Goal: Task Accomplishment & Management: Use online tool/utility

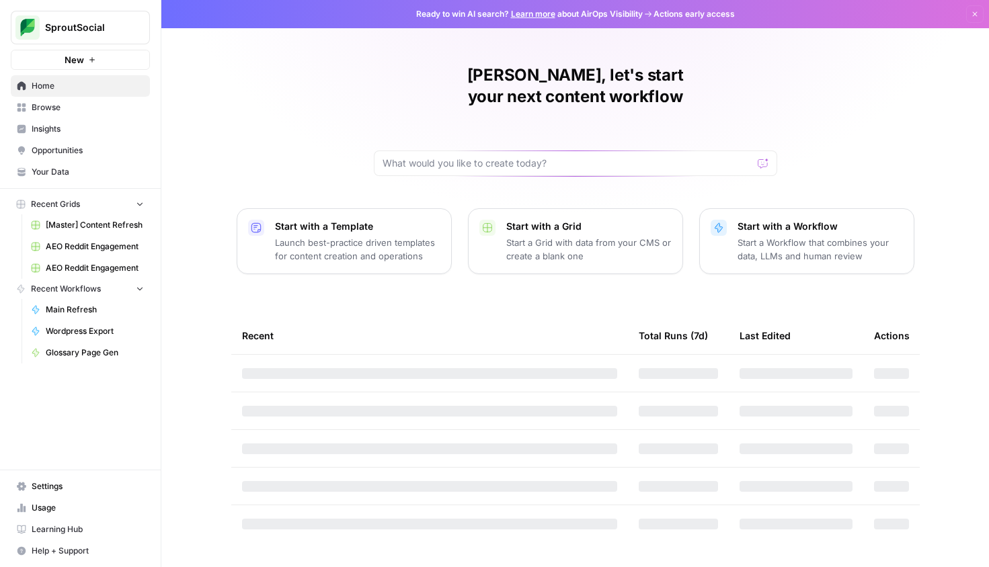
click at [89, 220] on span "[Master] Content Refresh" at bounding box center [95, 225] width 98 height 12
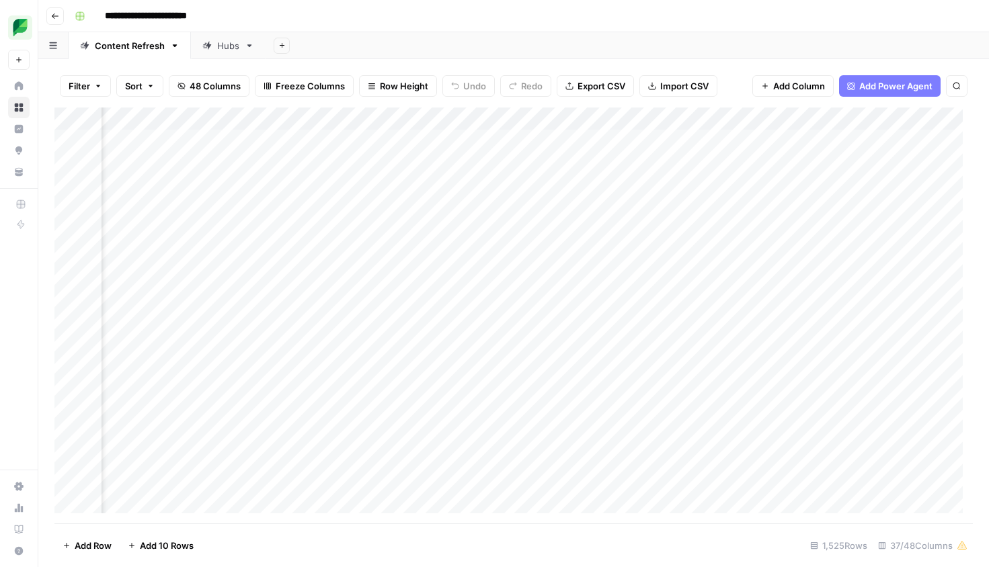
scroll to position [0, 1399]
click at [463, 138] on div "Add Column" at bounding box center [513, 316] width 918 height 416
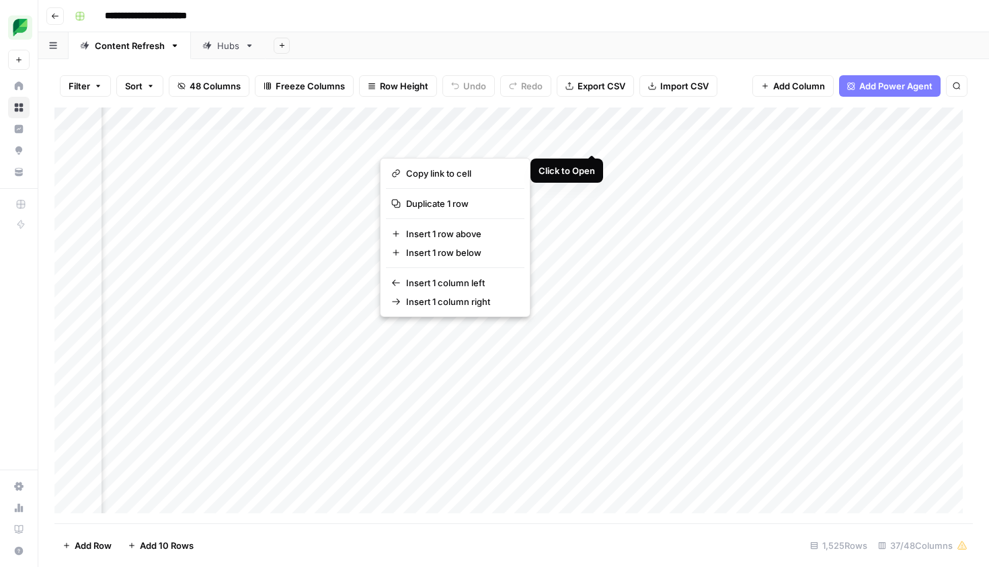
click at [583, 140] on div "Add Column" at bounding box center [513, 316] width 918 height 416
click at [589, 139] on div "Add Column" at bounding box center [513, 316] width 918 height 416
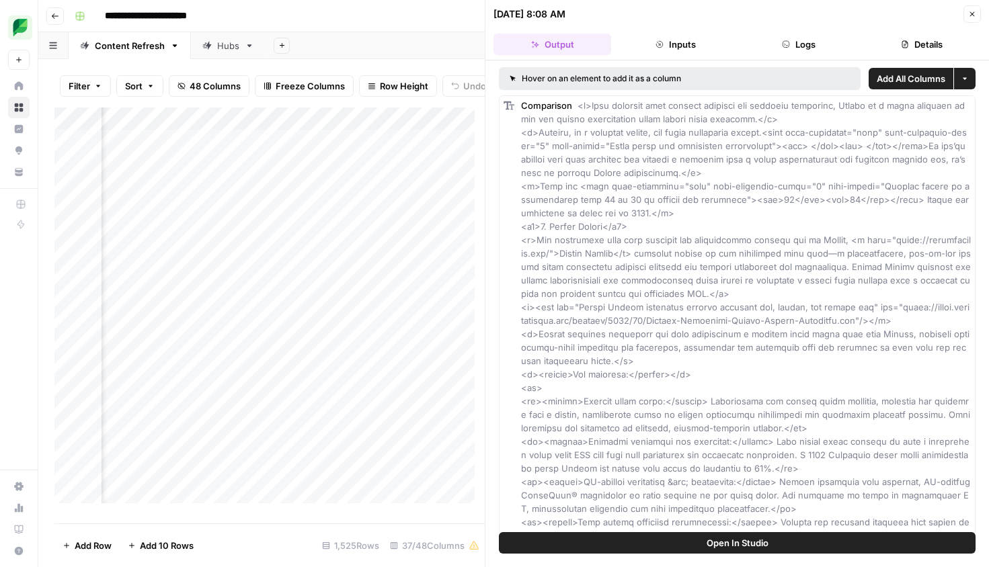
click at [701, 538] on button "Open In Studio" at bounding box center [737, 543] width 476 height 22
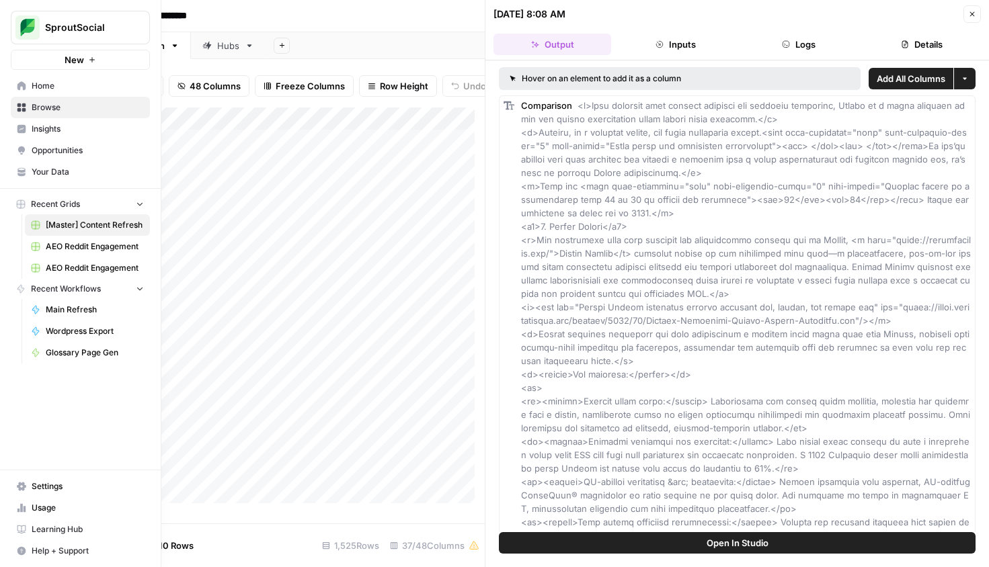
click at [48, 13] on button "SproutSocial" at bounding box center [80, 28] width 139 height 34
click at [63, 118] on span "September Cohort" at bounding box center [129, 122] width 177 height 13
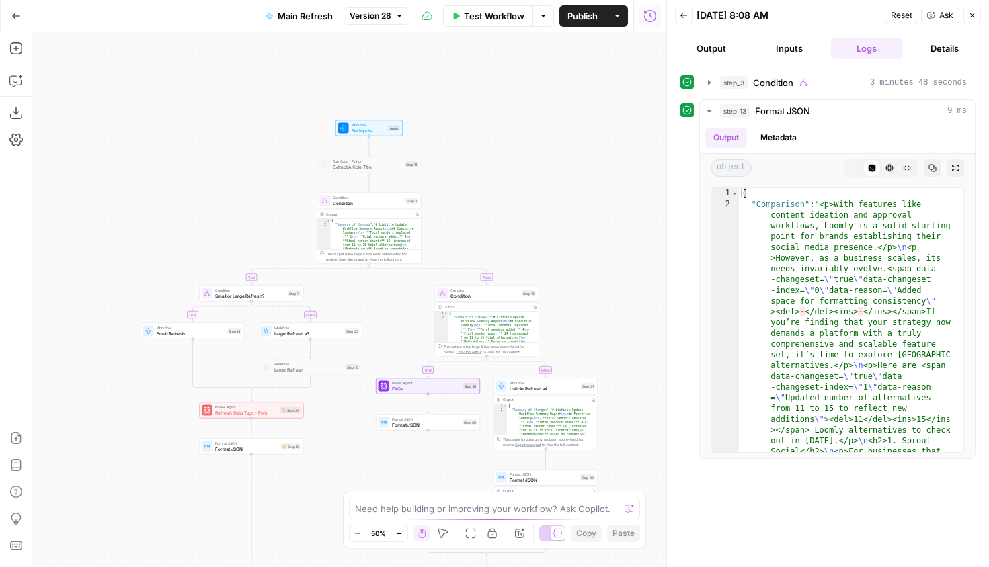
drag, startPoint x: 364, startPoint y: 315, endPoint x: 397, endPoint y: 464, distance: 153.4
click at [397, 464] on div "true false true false true false Workflow Set Inputs Inputs Run Code · Python E…" at bounding box center [349, 299] width 634 height 535
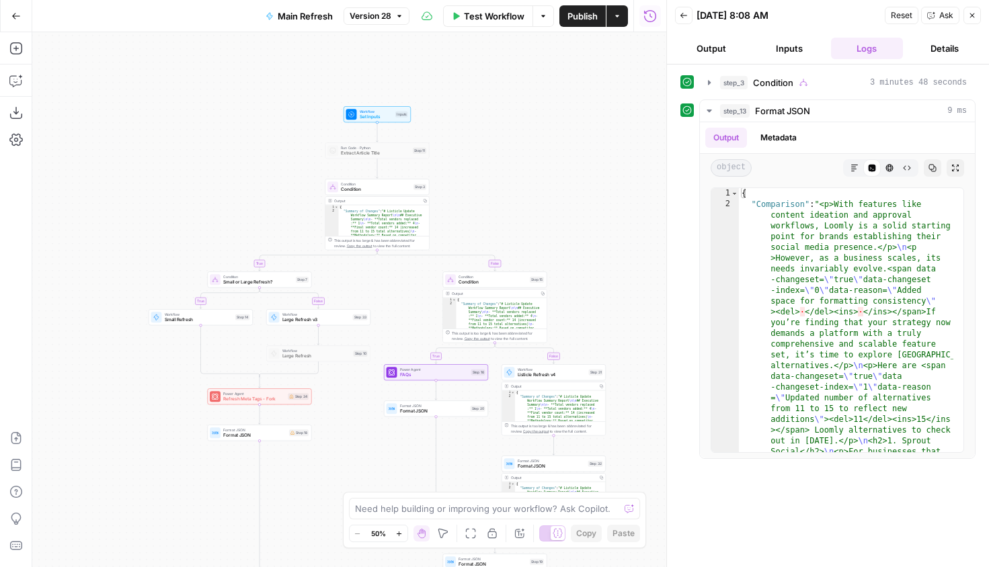
click at [395, 532] on icon "button" at bounding box center [398, 533] width 7 height 7
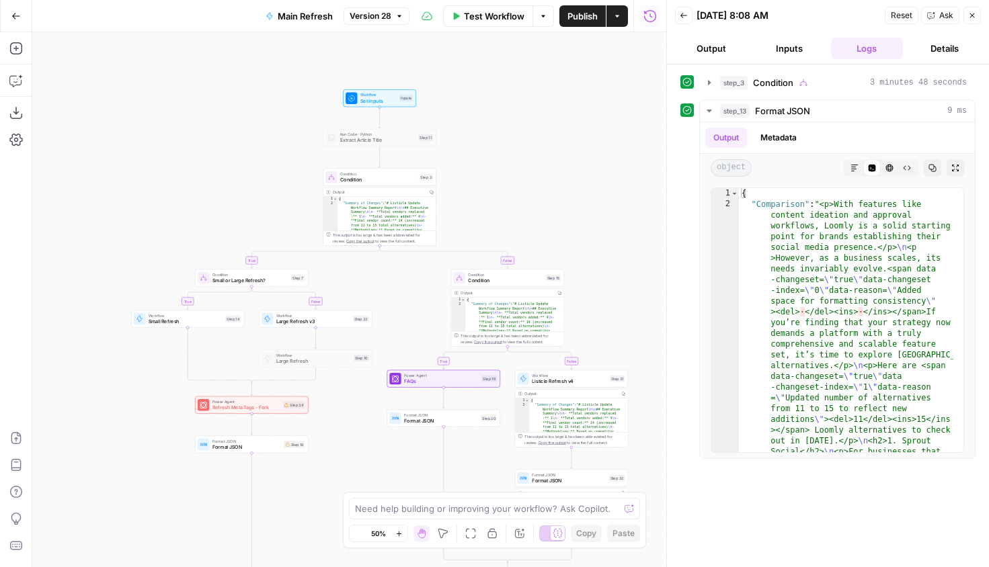
click at [395, 532] on icon "button" at bounding box center [398, 533] width 7 height 7
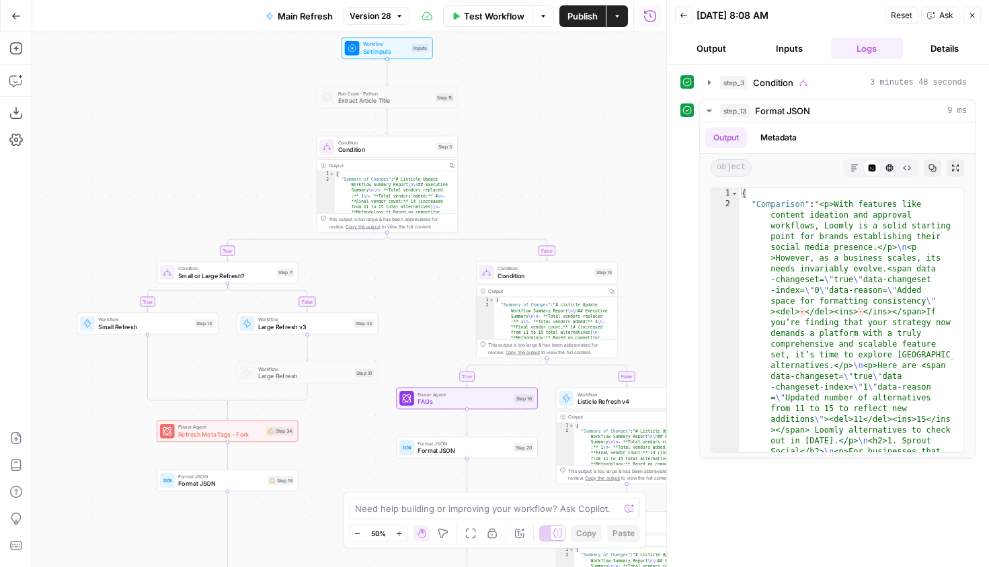
click at [395, 532] on icon "button" at bounding box center [398, 533] width 7 height 7
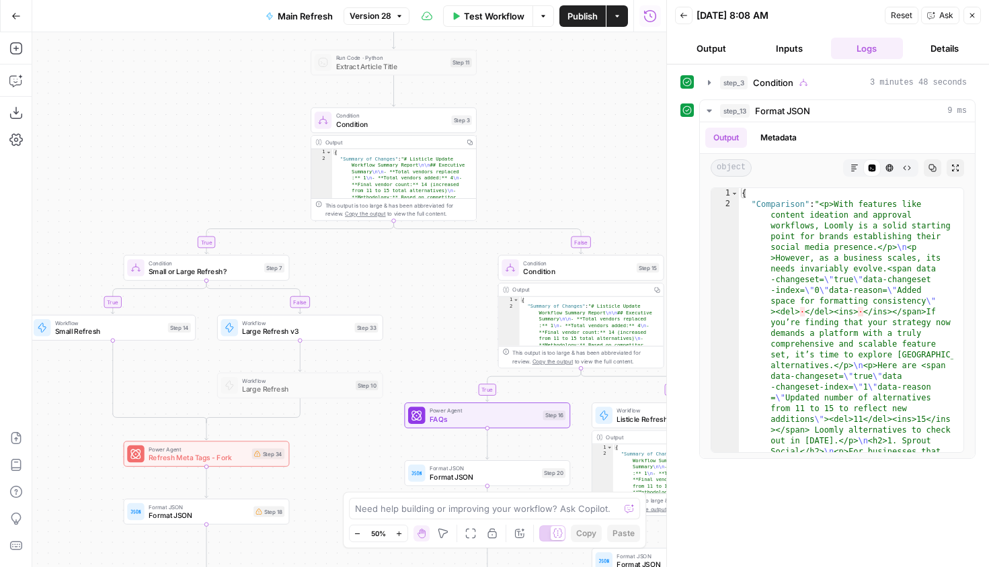
click at [395, 532] on icon "button" at bounding box center [398, 533] width 7 height 7
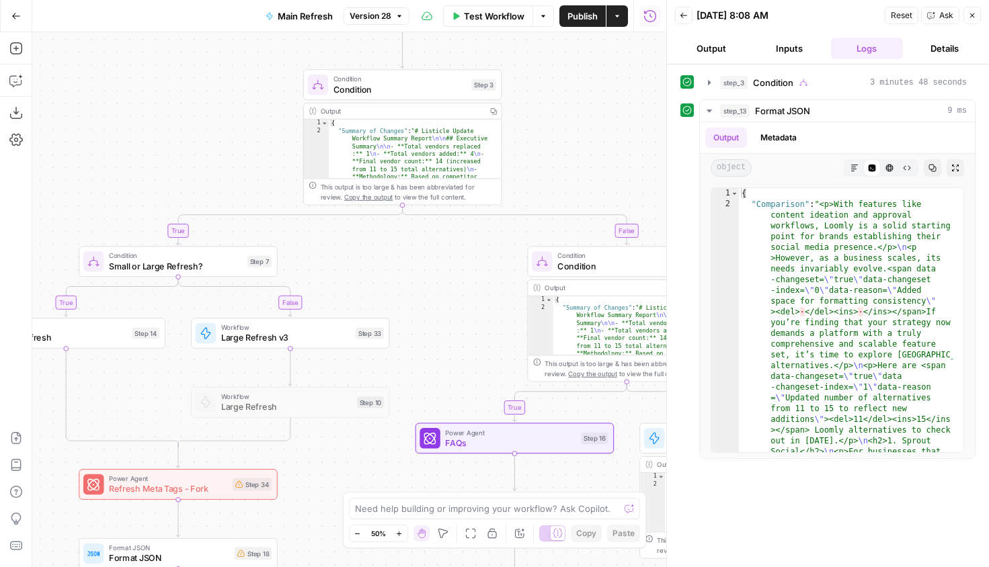
click at [395, 532] on icon "button" at bounding box center [398, 533] width 7 height 7
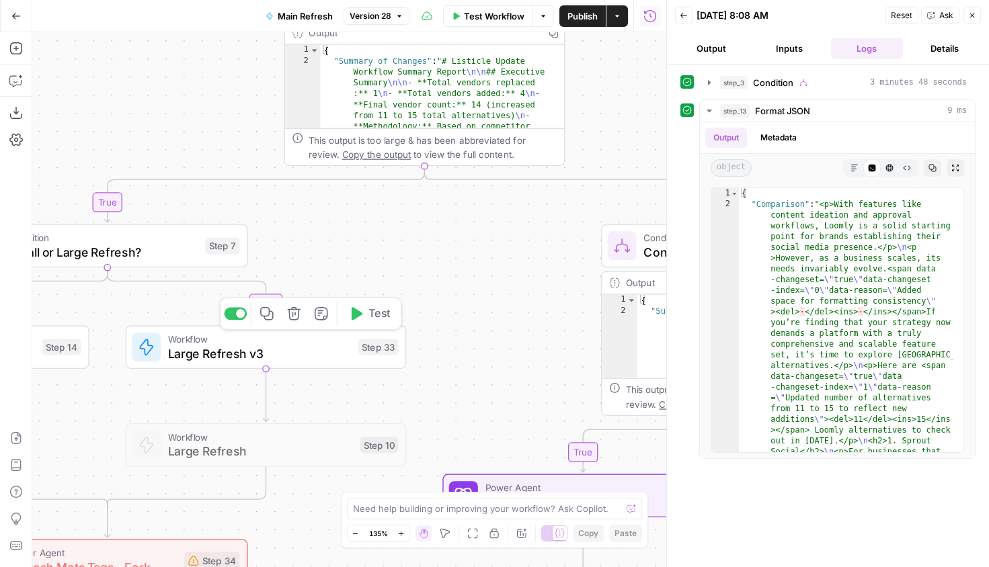
click at [261, 347] on span "Large Refresh v3" at bounding box center [259, 354] width 183 height 18
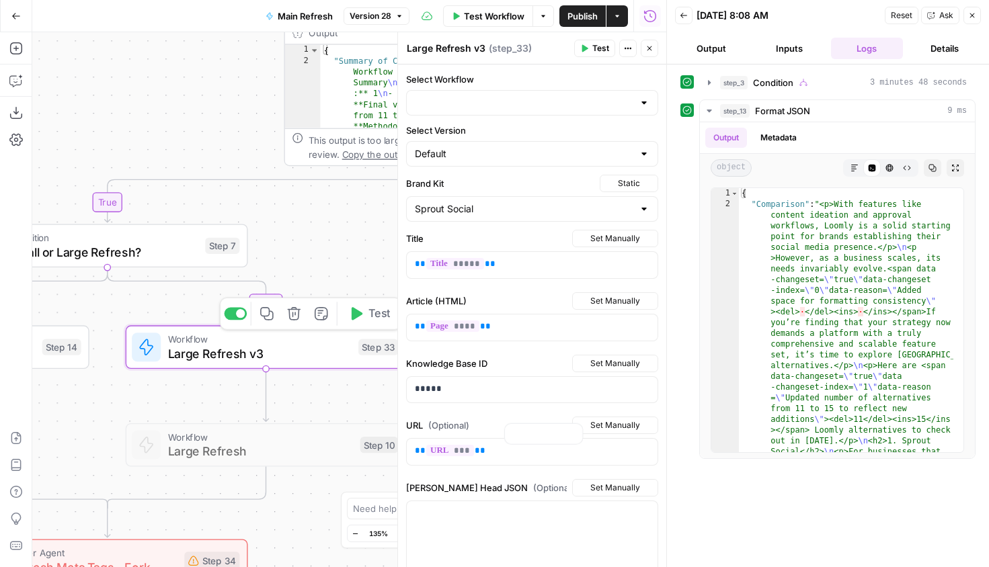
type input "Large Refresh v3"
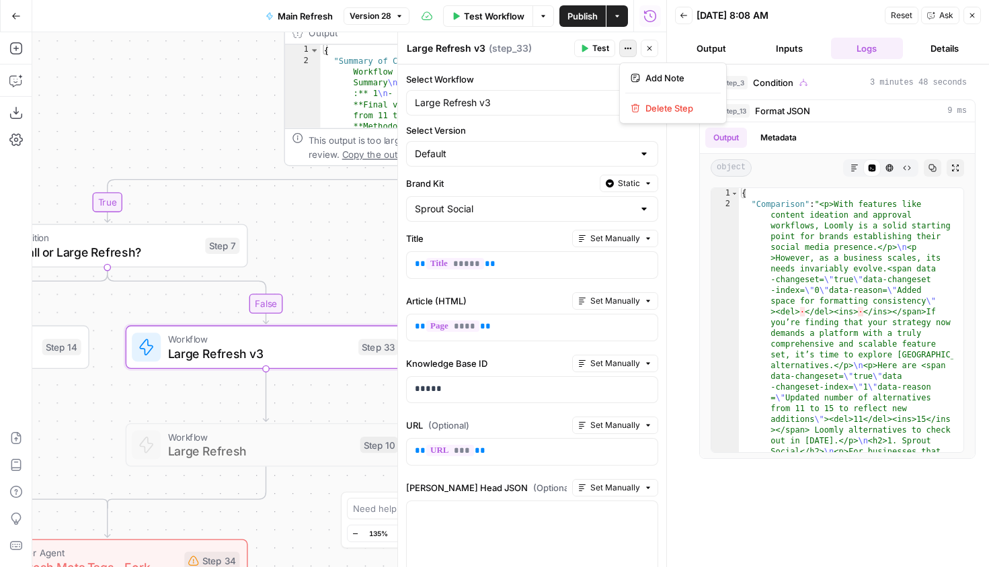
click at [626, 48] on icon "button" at bounding box center [625, 49] width 2 height 2
click at [506, 79] on label "Select Workflow" at bounding box center [532, 79] width 252 height 13
click at [506, 96] on input "Large Refresh v3" at bounding box center [524, 102] width 218 height 13
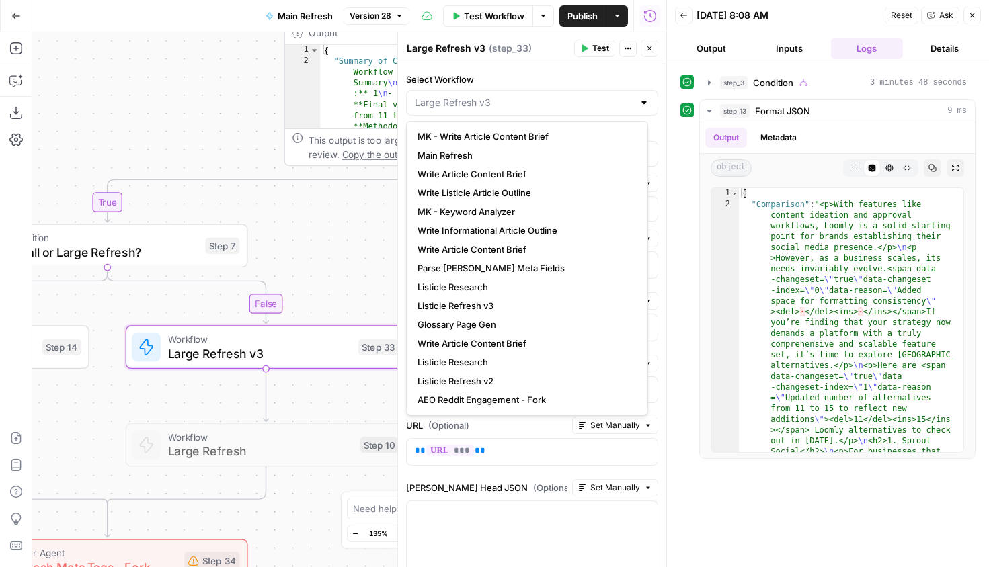
type input "Large Refresh v3"
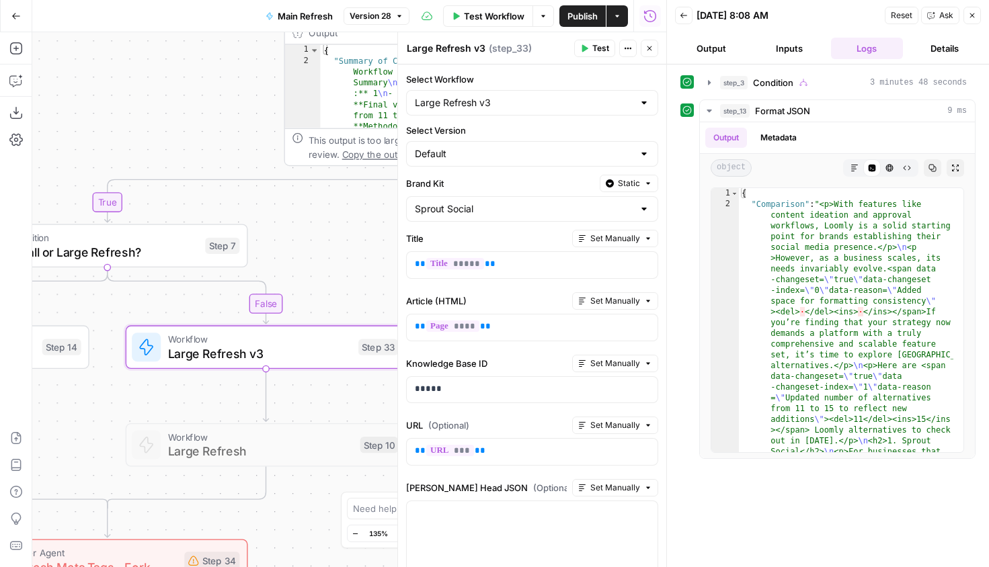
click at [324, 239] on div "true false true false true false Workflow Set Inputs Inputs Run Code · Python E…" at bounding box center [349, 299] width 634 height 535
click at [266, 345] on span "Large Refresh v3" at bounding box center [259, 354] width 183 height 18
click at [655, 50] on button "Close" at bounding box center [648, 48] width 17 height 17
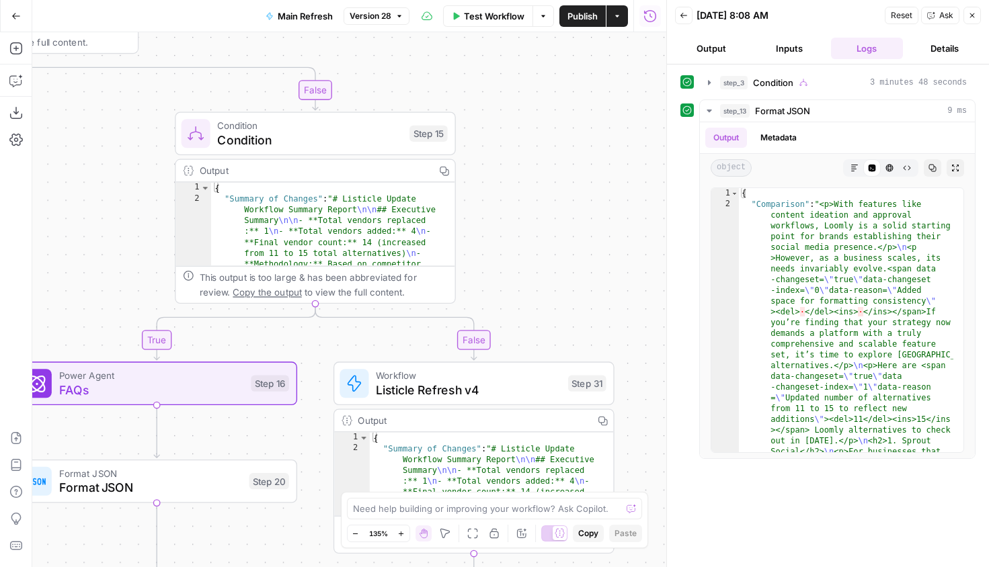
drag, startPoint x: 458, startPoint y: 426, endPoint x: -7, endPoint y: 356, distance: 470.9
click at [0, 356] on html "SproutSocial New Home Browse Insights Opportunities Your Data Recent Grids [Mas…" at bounding box center [494, 283] width 989 height 567
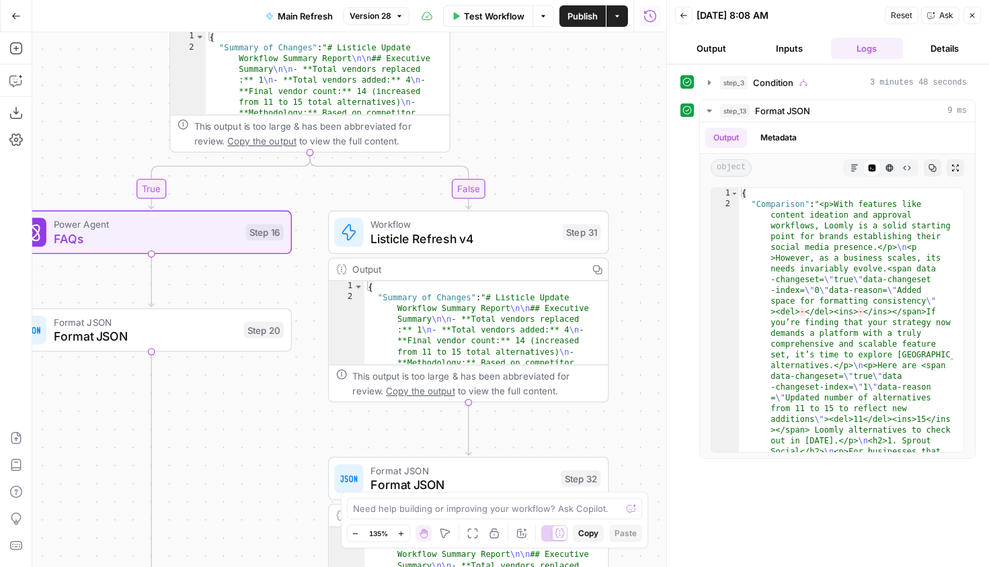
drag, startPoint x: 557, startPoint y: 219, endPoint x: 594, endPoint y: 24, distance: 199.0
click at [594, 24] on div "Go Back Main Refresh Version 28 Test Workflow Options Publish Actions Run Histo…" at bounding box center [333, 283] width 666 height 567
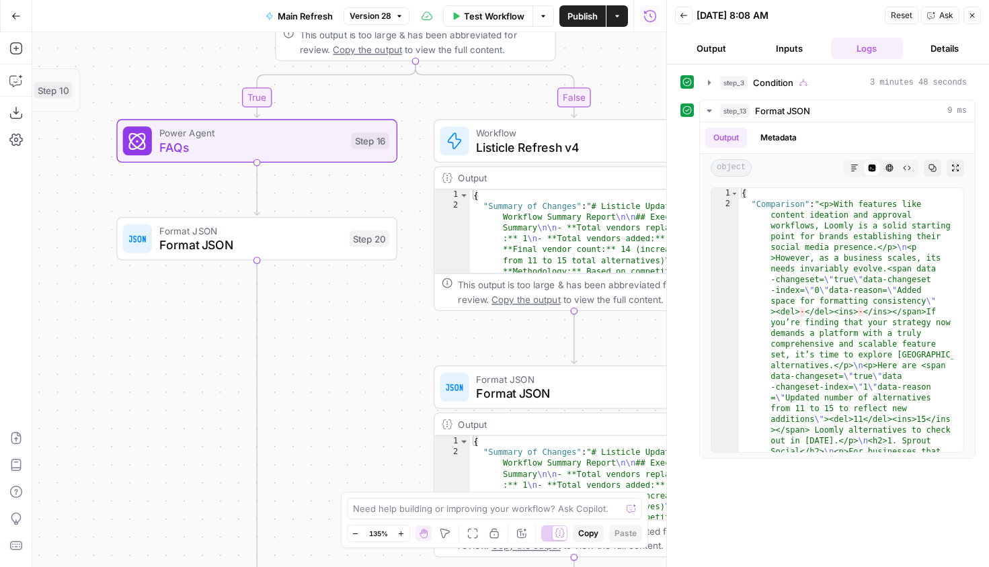
drag, startPoint x: 257, startPoint y: 505, endPoint x: 600, endPoint y: 426, distance: 352.5
click at [591, 425] on div "true false true false true false Workflow Set Inputs Inputs Run Code · Python E…" at bounding box center [349, 299] width 634 height 535
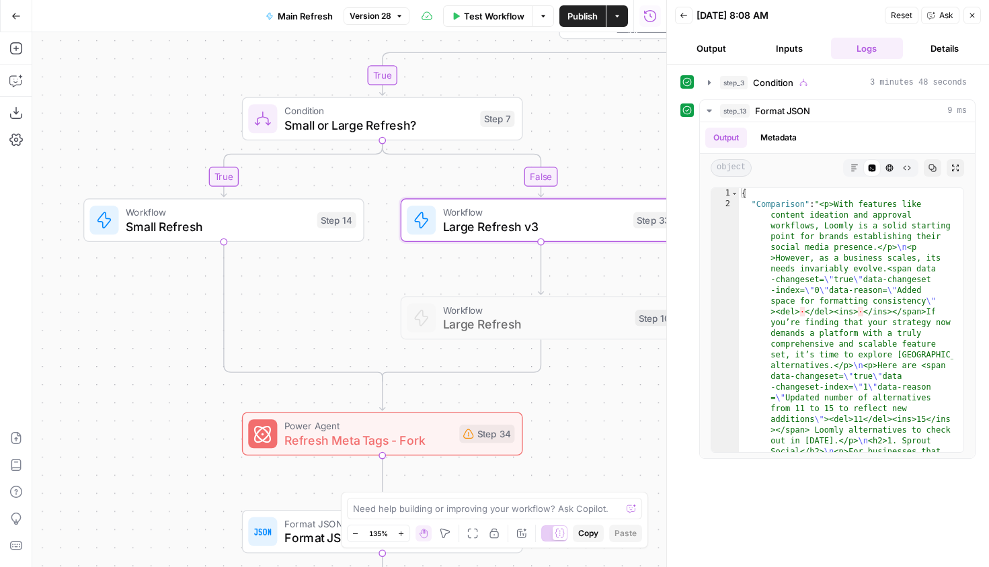
drag, startPoint x: 241, startPoint y: 258, endPoint x: 617, endPoint y: 477, distance: 435.5
click at [617, 477] on div "true false true false true false Workflow Set Inputs Inputs Run Code · Python E…" at bounding box center [349, 299] width 634 height 535
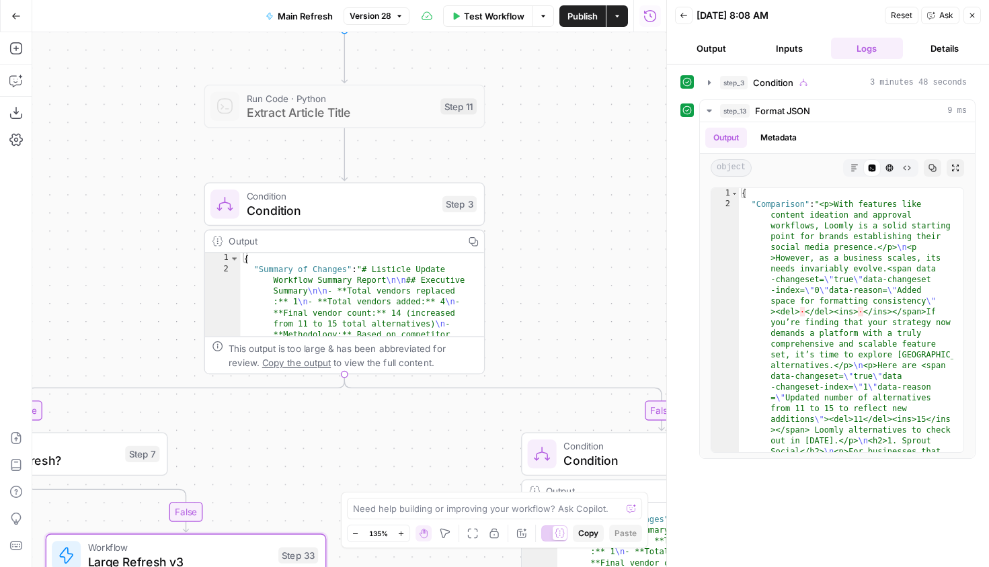
drag, startPoint x: 578, startPoint y: 120, endPoint x: 236, endPoint y: 452, distance: 476.7
click at [236, 452] on div "true false true false true false Workflow Set Inputs Inputs Run Code · Python E…" at bounding box center [349, 299] width 634 height 535
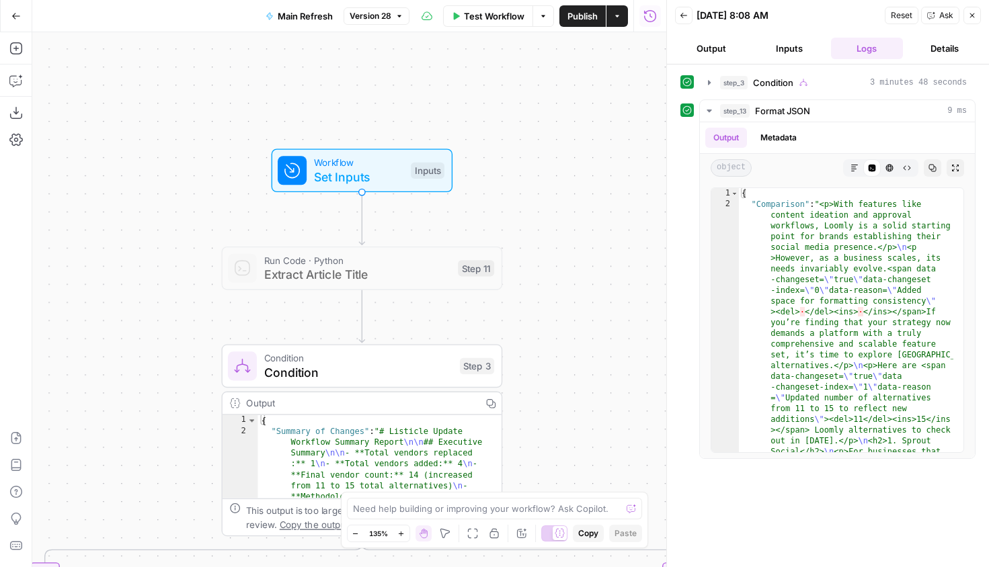
drag, startPoint x: 602, startPoint y: 243, endPoint x: 603, endPoint y: 407, distance: 163.3
click at [603, 407] on div "true false true false true false Workflow Set Inputs Inputs Run Code · Python E…" at bounding box center [349, 299] width 634 height 535
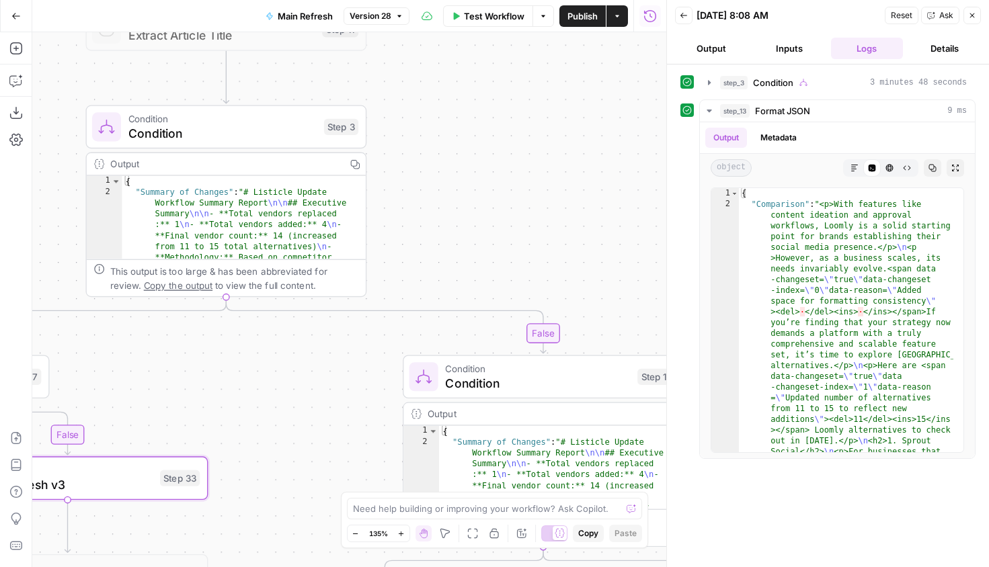
drag, startPoint x: 598, startPoint y: 401, endPoint x: 464, endPoint y: 165, distance: 270.6
click at [464, 165] on div "true false true false true false Workflow Set Inputs Inputs Run Code · Python E…" at bounding box center [349, 299] width 634 height 535
click at [972, 19] on button "Close" at bounding box center [971, 15] width 17 height 17
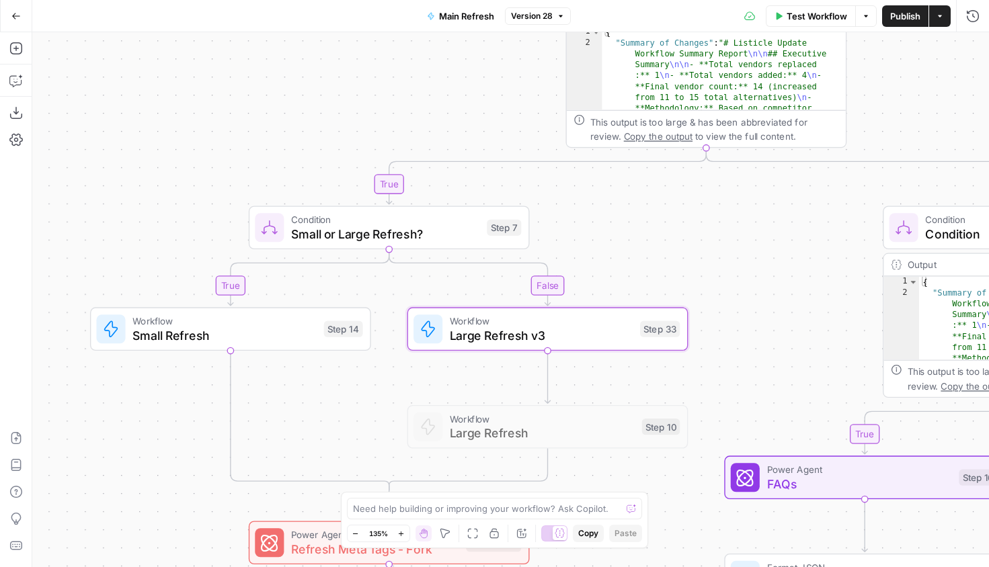
drag, startPoint x: 308, startPoint y: 458, endPoint x: 788, endPoint y: 308, distance: 502.5
click at [788, 308] on div "true false true false true false Workflow Set Inputs Inputs Run Code · Python E…" at bounding box center [510, 299] width 956 height 535
click at [13, 19] on icon "button" at bounding box center [15, 15] width 9 height 9
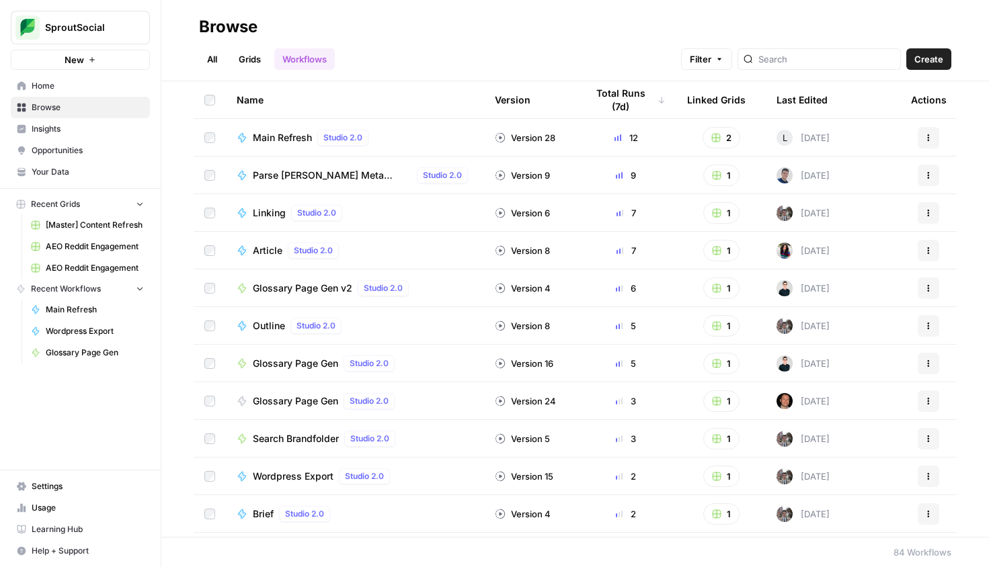
click at [274, 128] on td "Main Refresh Studio 2.0" at bounding box center [355, 137] width 258 height 37
click at [83, 222] on span "[Master] Content Refresh" at bounding box center [95, 225] width 98 height 12
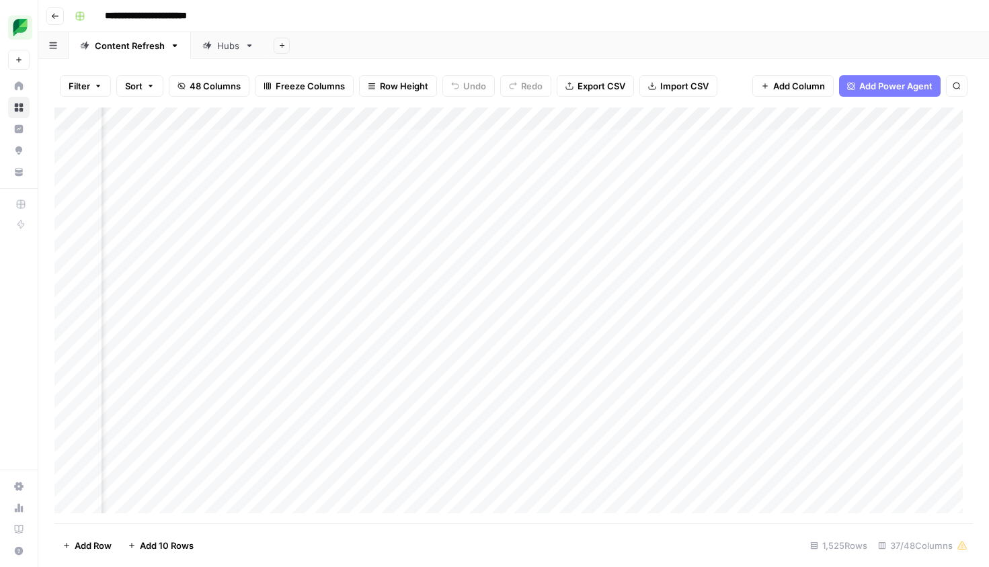
scroll to position [0, 2145]
click at [298, 144] on div "Add Column" at bounding box center [513, 316] width 918 height 416
click at [349, 138] on div "Add Column" at bounding box center [513, 316] width 918 height 416
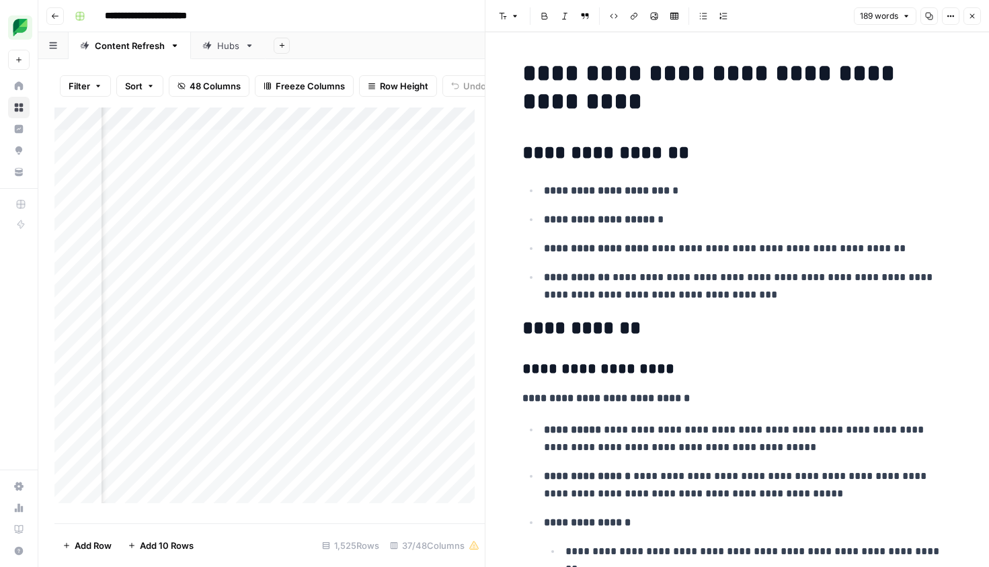
click at [973, 17] on icon "button" at bounding box center [972, 16] width 5 height 5
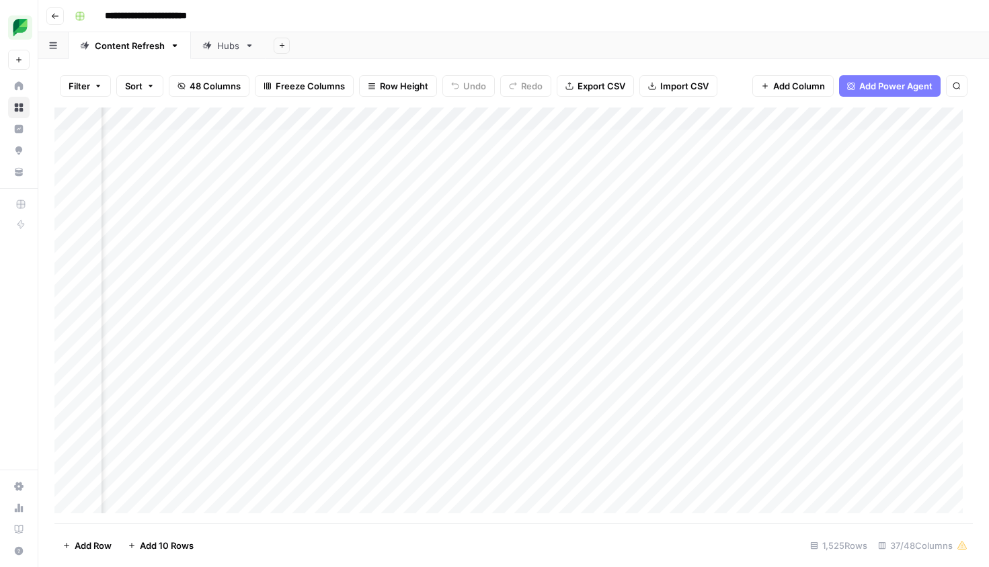
scroll to position [0, 939]
click at [447, 142] on div "Add Column" at bounding box center [513, 316] width 918 height 416
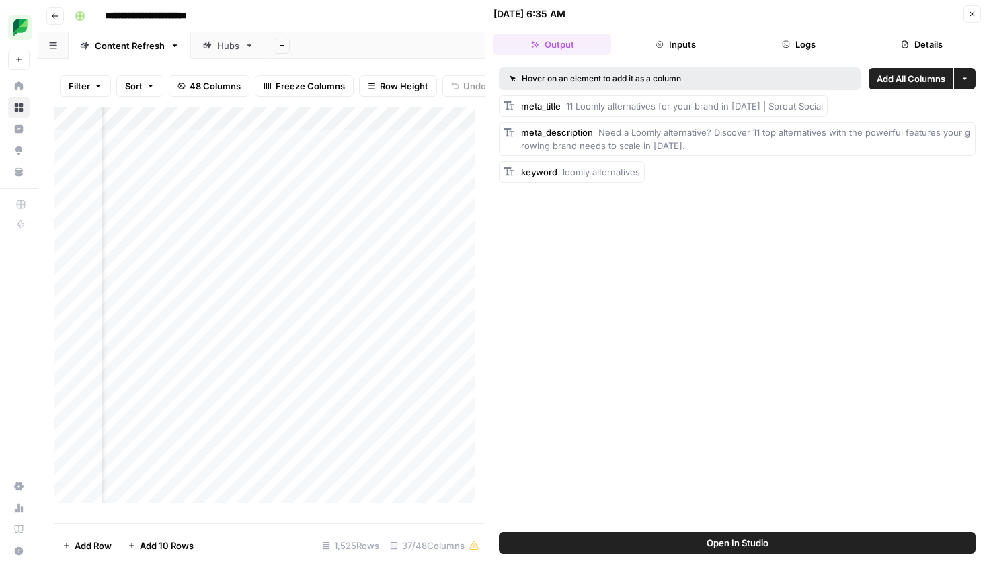
click at [661, 44] on icon "button" at bounding box center [659, 44] width 8 height 8
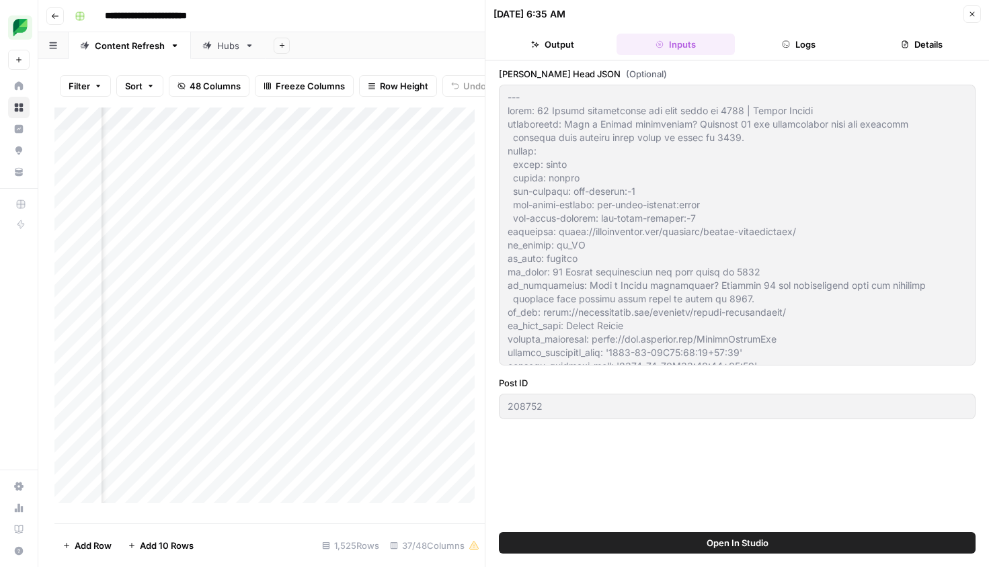
click at [806, 49] on button "Logs" at bounding box center [799, 45] width 118 height 22
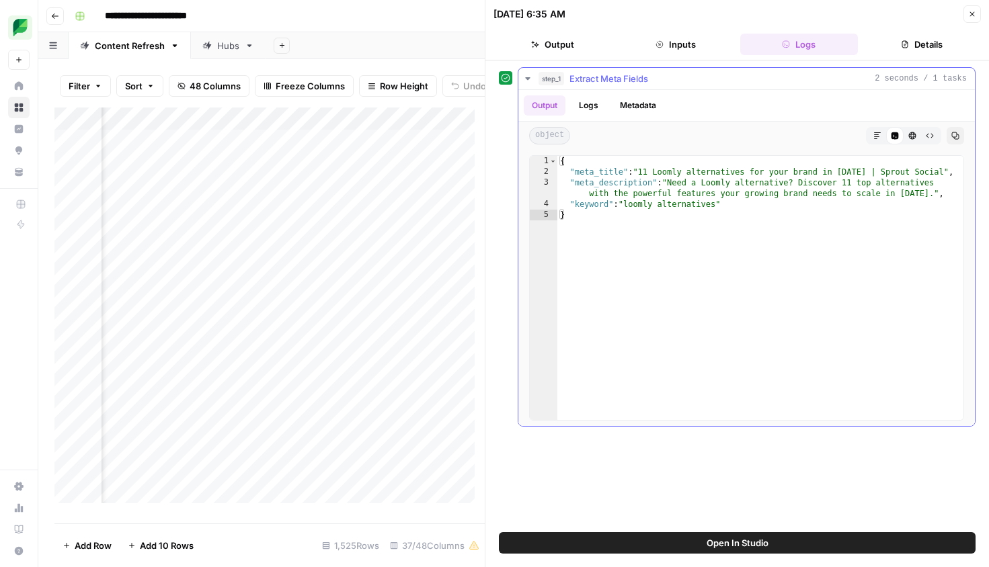
click at [526, 81] on icon "button" at bounding box center [527, 78] width 11 height 11
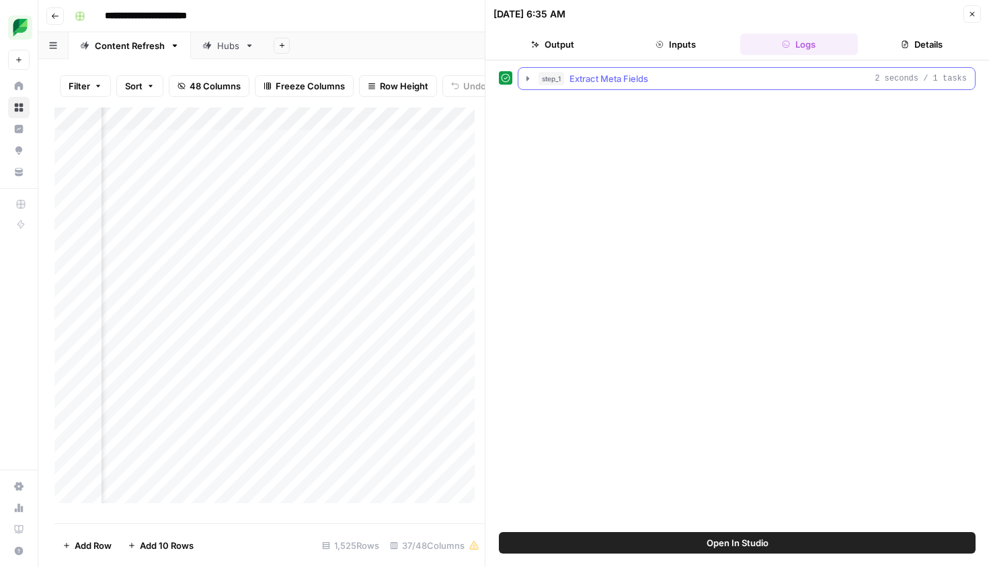
click at [529, 78] on icon "button" at bounding box center [527, 78] width 11 height 11
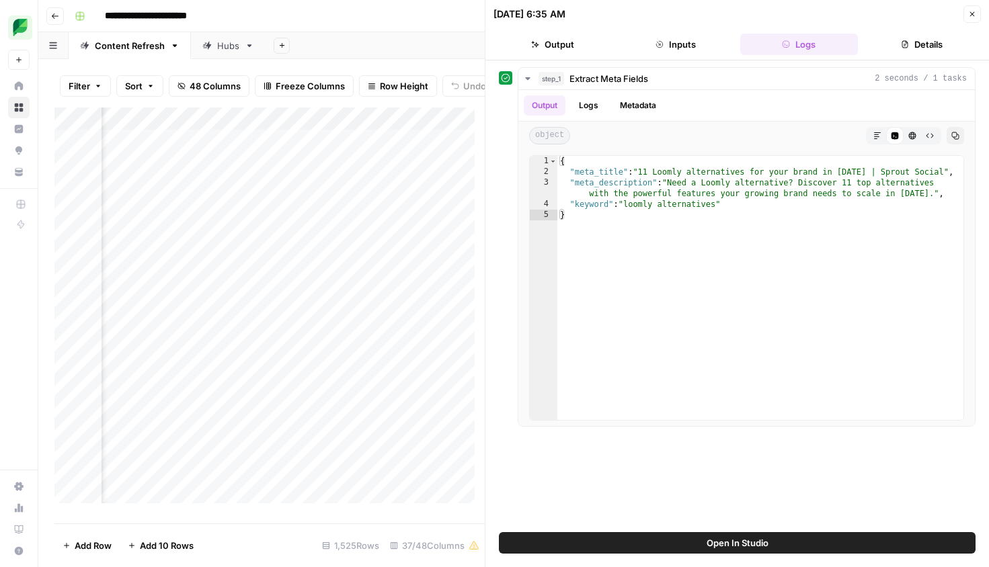
click at [928, 42] on button "Details" at bounding box center [922, 45] width 118 height 22
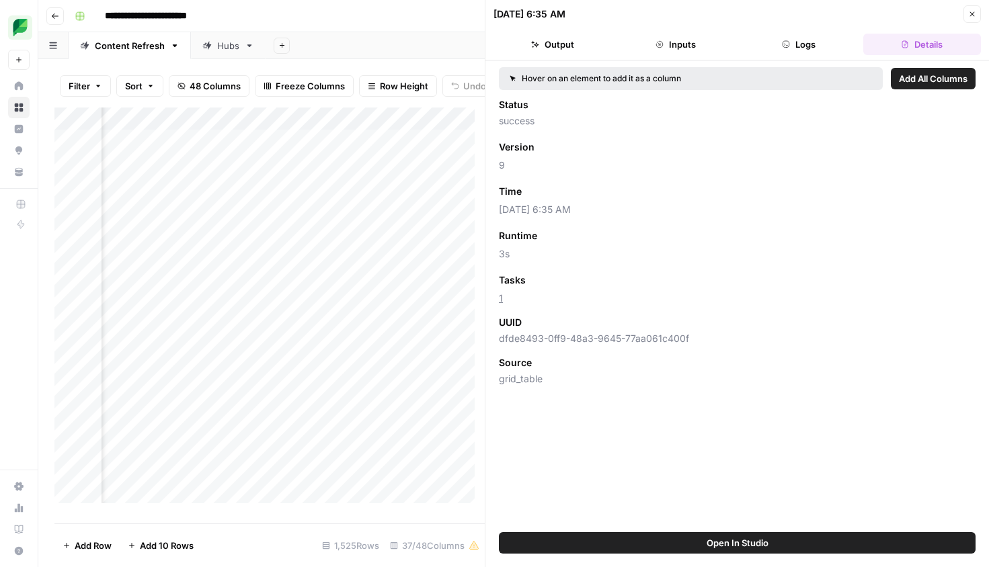
click at [970, 17] on icon "button" at bounding box center [972, 14] width 8 height 8
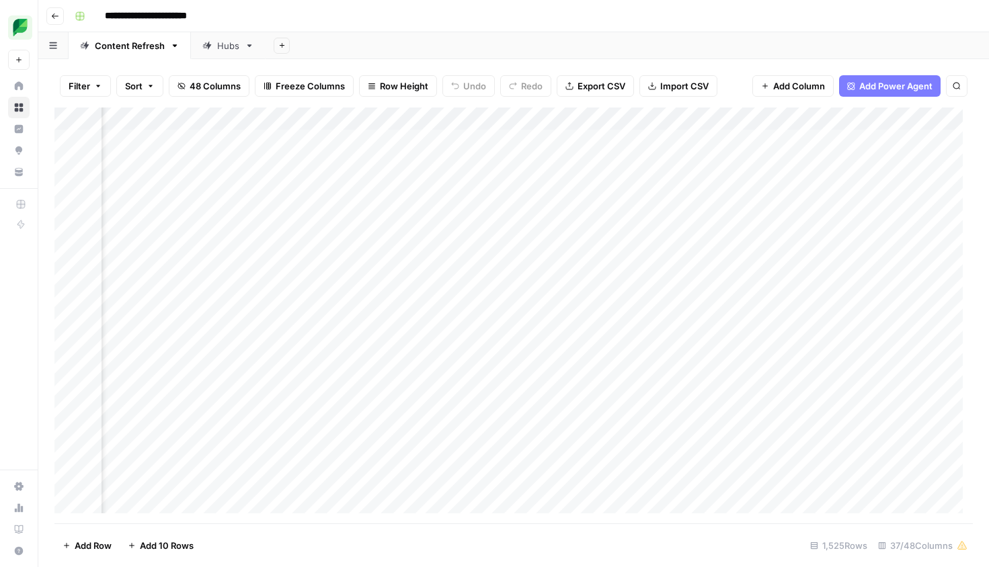
click at [901, 143] on div "Add Column" at bounding box center [513, 316] width 918 height 416
click at [358, 136] on div "Add Column" at bounding box center [513, 316] width 918 height 416
click at [550, 137] on div "Add Column" at bounding box center [513, 316] width 918 height 416
click at [629, 138] on div "Add Column" at bounding box center [513, 316] width 918 height 416
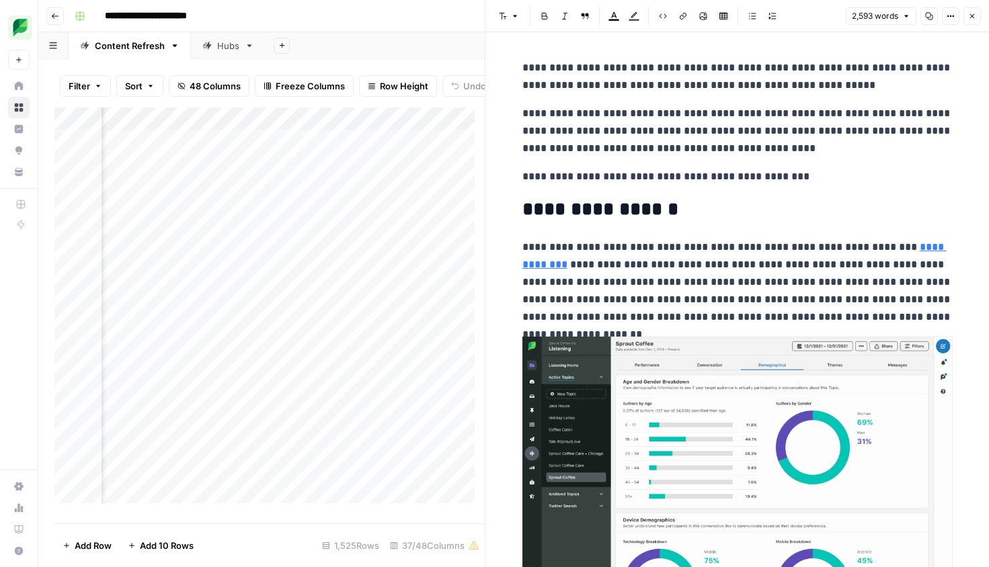
click at [979, 13] on button "Close" at bounding box center [971, 15] width 17 height 17
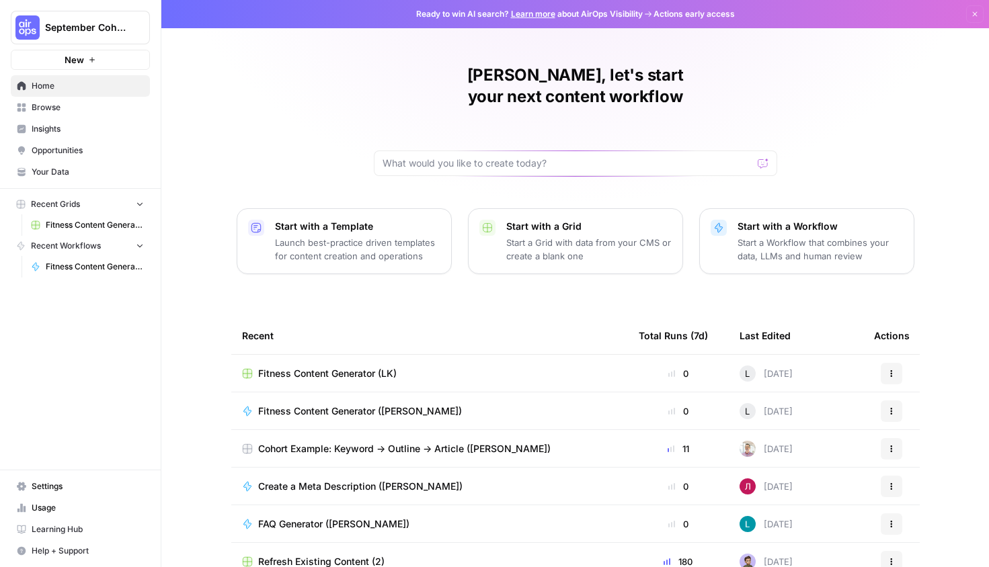
click at [308, 360] on td "Fitness Content Generator (LK)" at bounding box center [429, 373] width 397 height 37
click at [335, 100] on div "Lauren, let's start your next content workflow Start with a Template Launch bes…" at bounding box center [574, 320] width 827 height 640
click at [335, 65] on div "Lauren, let's start your next content workflow Start with a Template Launch bes…" at bounding box center [574, 320] width 827 height 640
click at [348, 113] on div "Lauren, let's start your next content workflow Start with a Template Launch bes…" at bounding box center [574, 320] width 827 height 640
click at [583, 236] on p "Start a Grid with data from your CMS or create a blank one" at bounding box center [588, 249] width 165 height 27
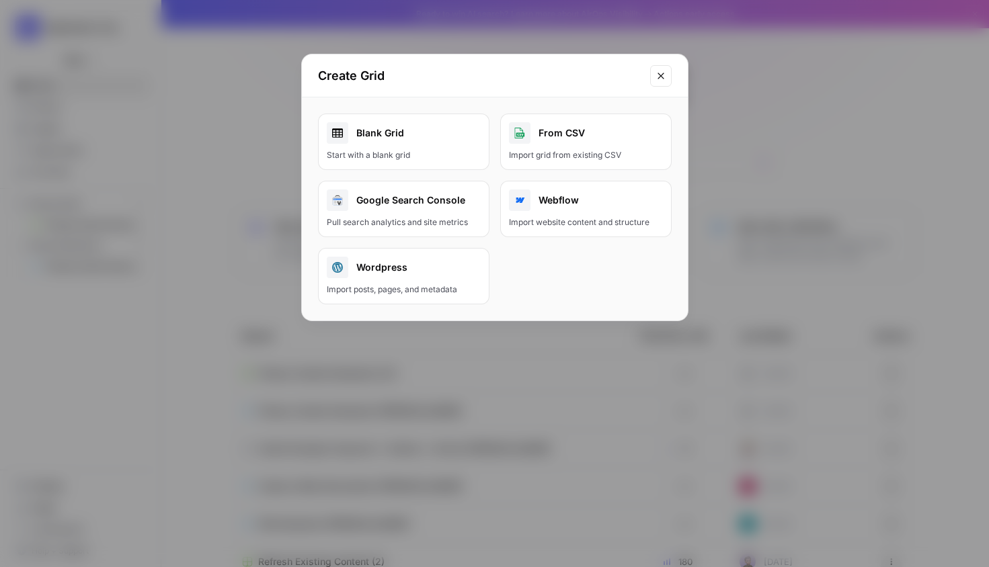
click at [405, 146] on link "Blank Grid Start with a blank grid" at bounding box center [403, 142] width 171 height 56
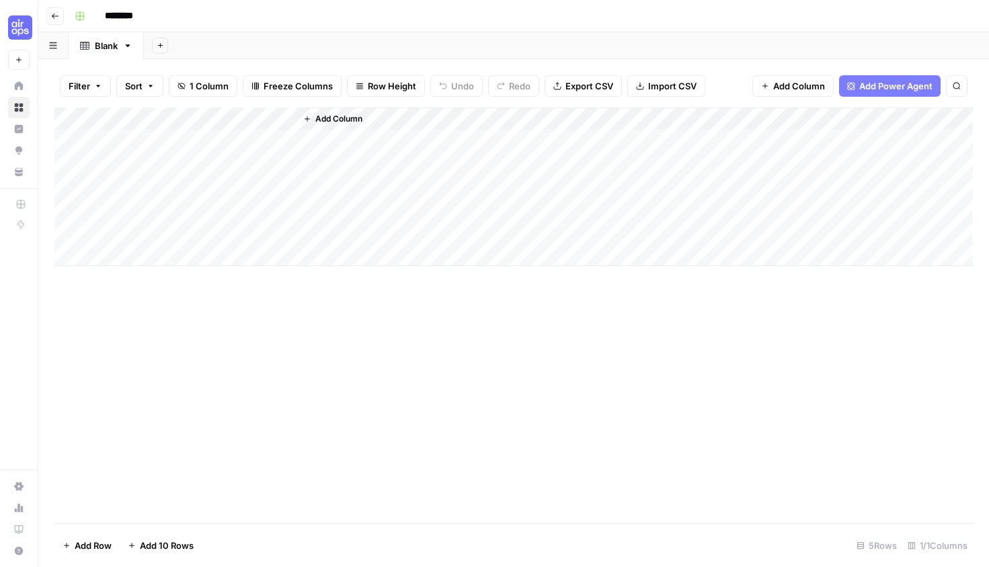
click at [136, 13] on input "********" at bounding box center [136, 16] width 75 height 22
click at [138, 17] on input "********" at bounding box center [136, 16] width 75 height 22
type input "**********"
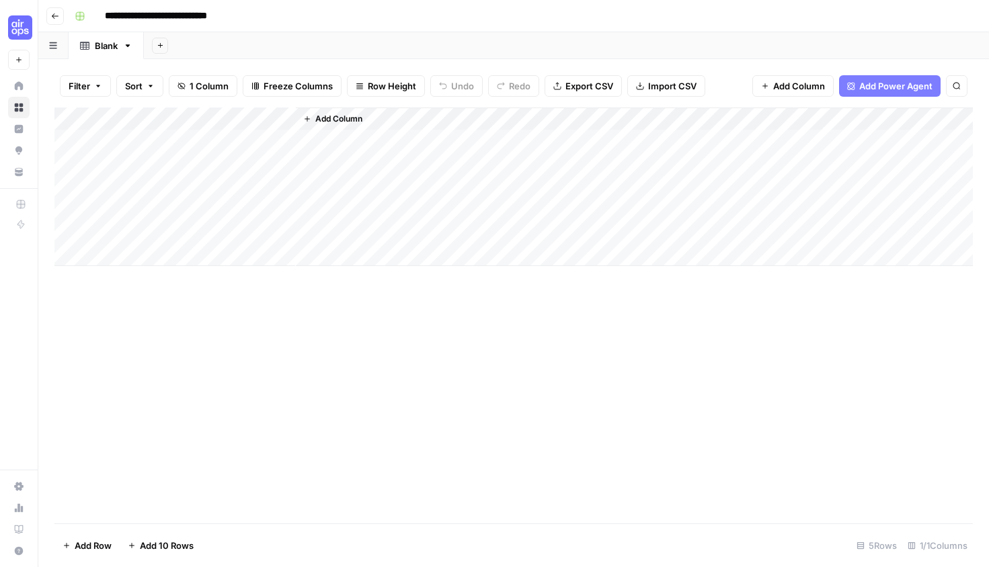
click at [457, 393] on div "Add Column" at bounding box center [513, 316] width 918 height 416
click at [374, 431] on div "Add Column" at bounding box center [513, 316] width 918 height 416
click at [255, 42] on div "Add Sheet" at bounding box center [566, 45] width 845 height 27
click at [848, 91] on button "Add Power Agent" at bounding box center [889, 86] width 101 height 22
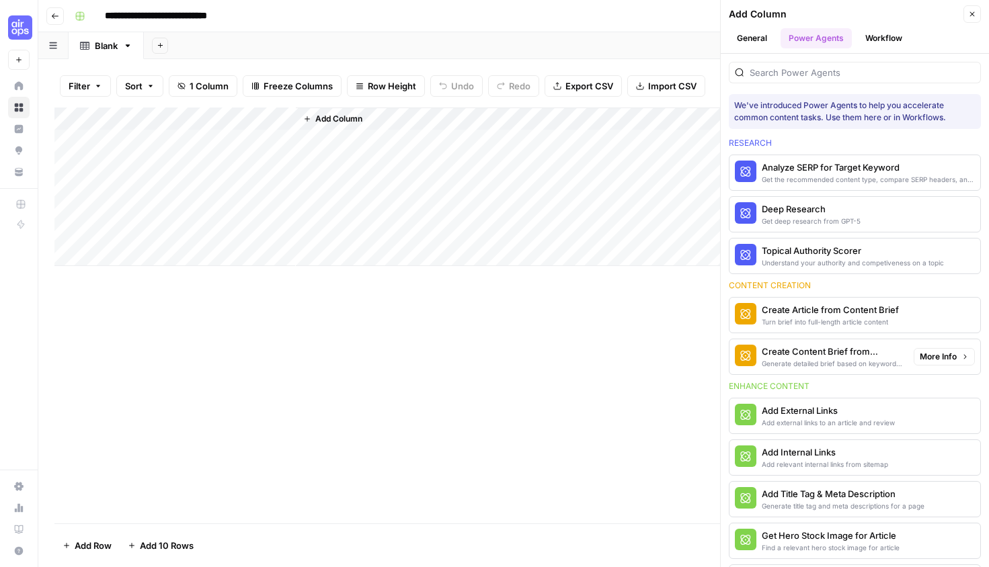
click at [846, 355] on div "Create Content Brief from Keyword" at bounding box center [831, 351] width 141 height 13
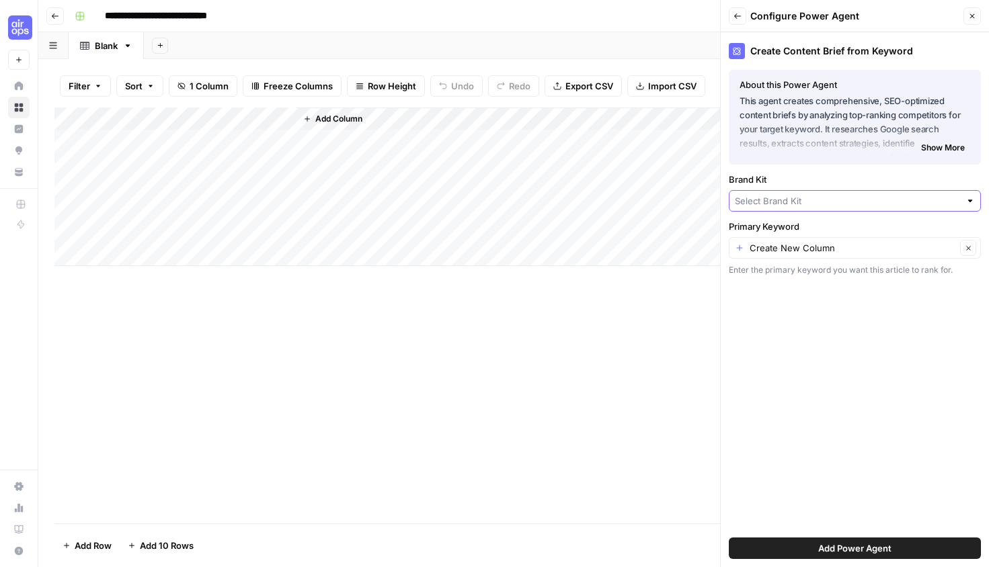
click at [848, 200] on input "Brand Kit" at bounding box center [847, 200] width 225 height 13
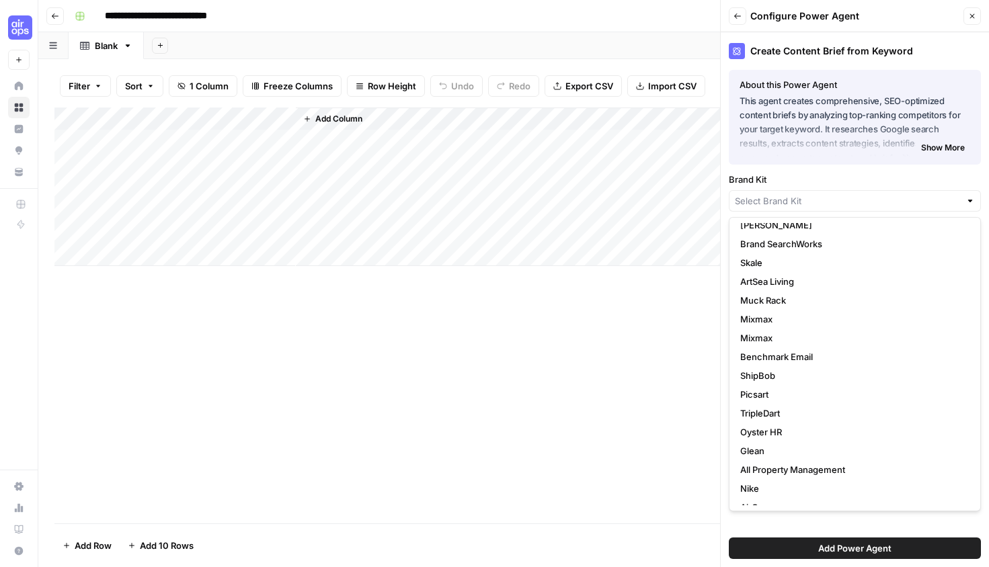
scroll to position [132, 0]
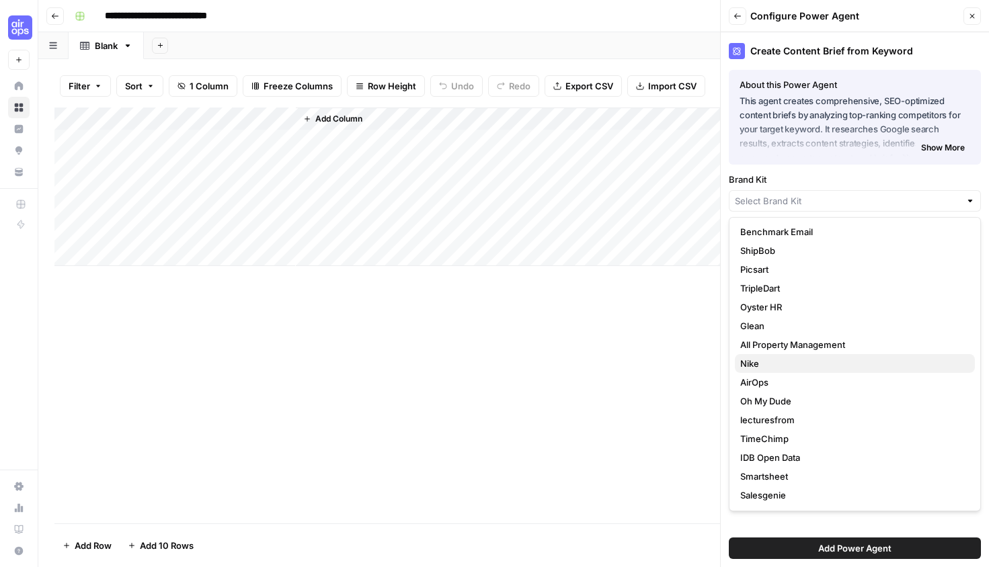
click at [845, 367] on span "Nike" at bounding box center [852, 363] width 224 height 13
type input "Nike"
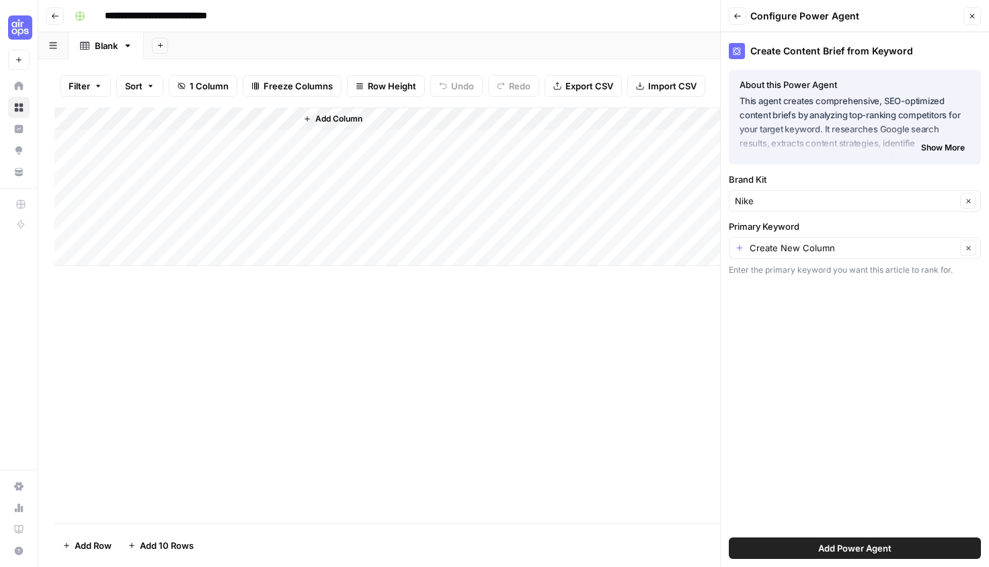
click at [838, 255] on div "Create New Column Clear" at bounding box center [855, 248] width 252 height 22
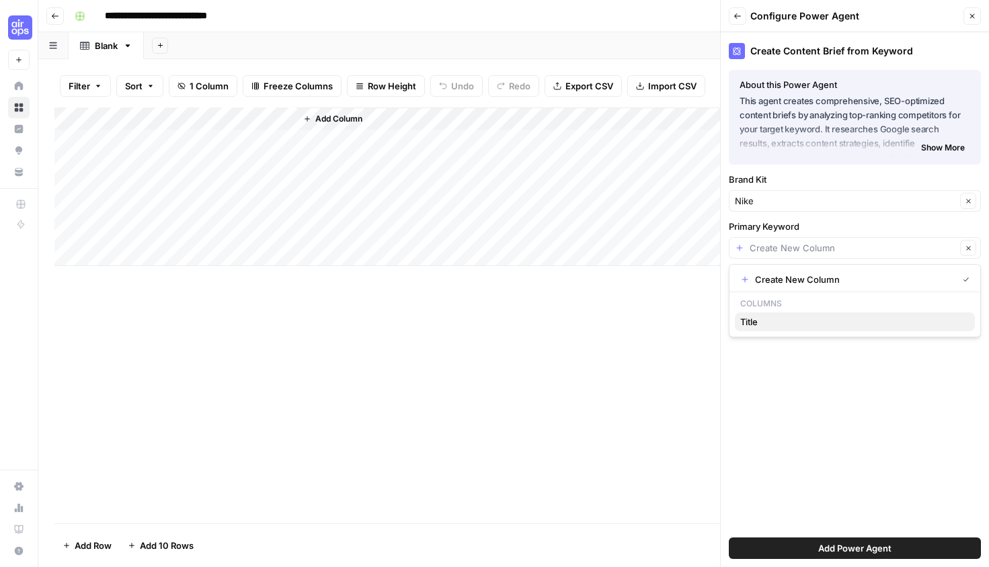
click at [779, 327] on span "Title" at bounding box center [852, 321] width 224 height 13
type input "Title"
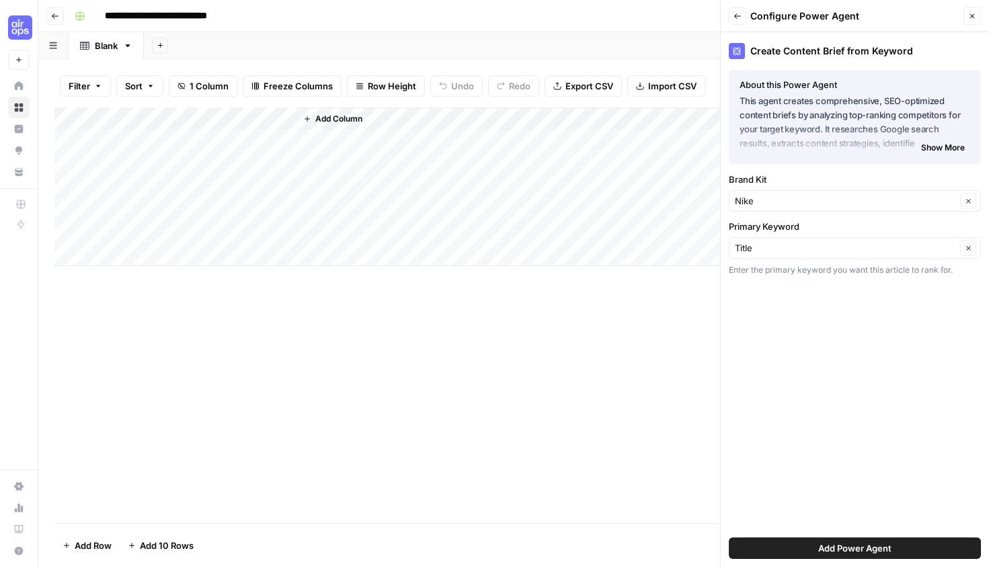
click at [813, 546] on button "Add Power Agent" at bounding box center [855, 549] width 252 height 22
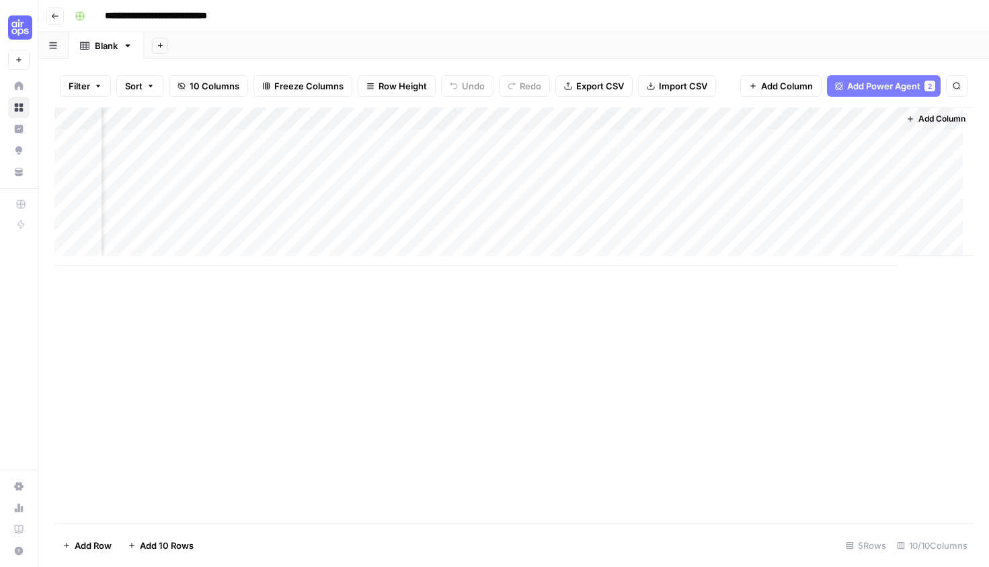
scroll to position [0, 0]
click at [204, 142] on div "Add Column" at bounding box center [513, 187] width 918 height 159
click at [168, 146] on div "Add Column" at bounding box center [513, 187] width 918 height 159
type textarea "**********"
click at [306, 323] on div "Add Column" at bounding box center [513, 316] width 918 height 416
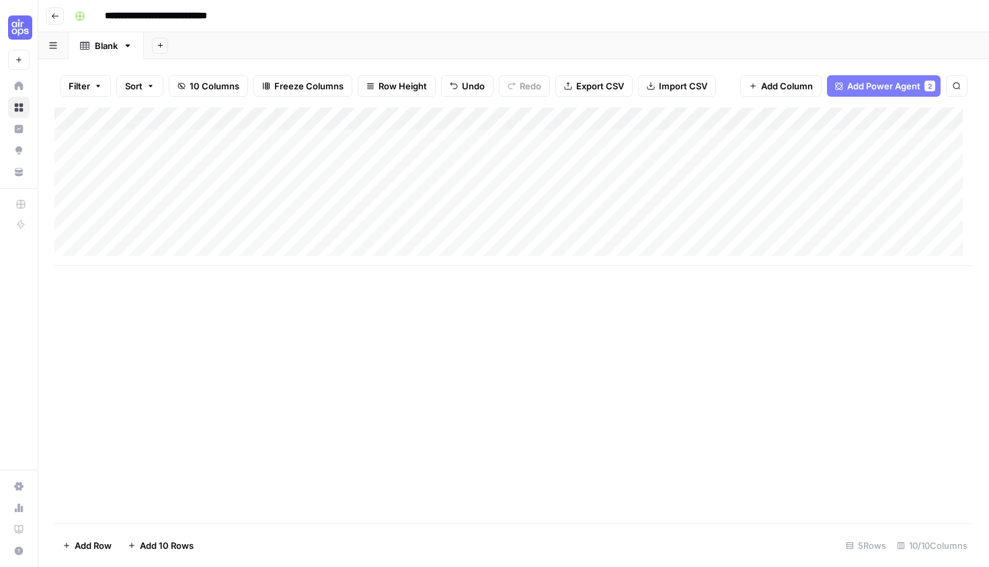
click at [400, 140] on div "Add Column" at bounding box center [513, 187] width 918 height 159
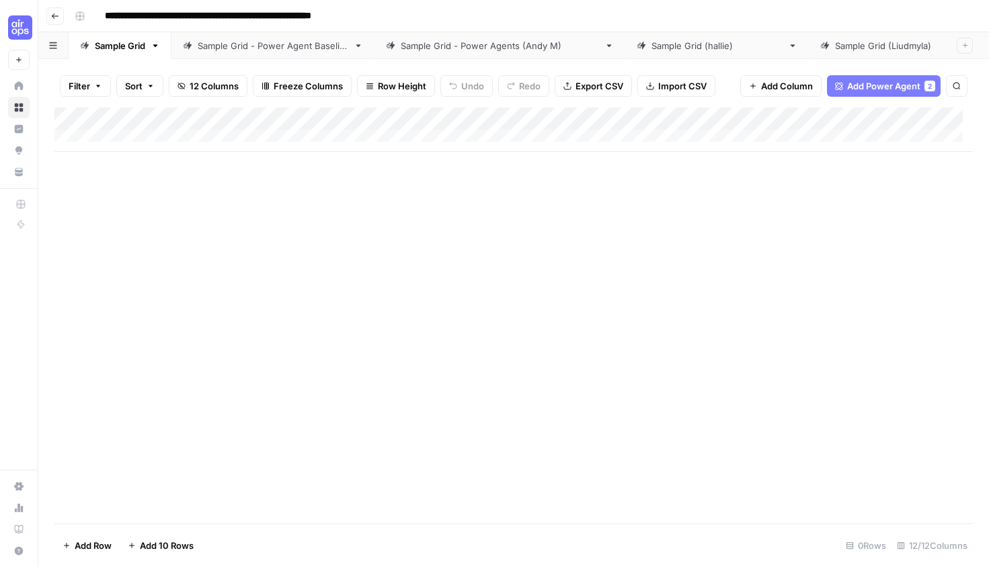
scroll to position [0, 631]
click at [886, 7] on div "**********" at bounding box center [522, 16] width 906 height 22
click at [116, 39] on div "Sample Grid" at bounding box center [120, 45] width 50 height 13
click at [235, 41] on div "Sample Grid - Power Agent Baseline" at bounding box center [273, 45] width 151 height 13
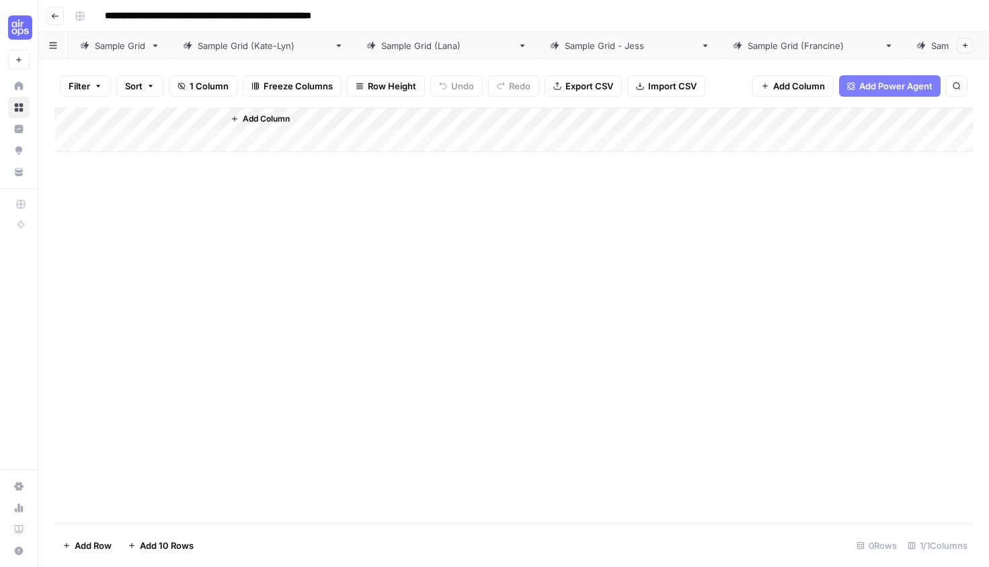
click at [212, 46] on div "Sample Grid (Kate-Lyn)" at bounding box center [263, 45] width 131 height 13
click at [110, 44] on div "Sample Grid" at bounding box center [120, 45] width 50 height 13
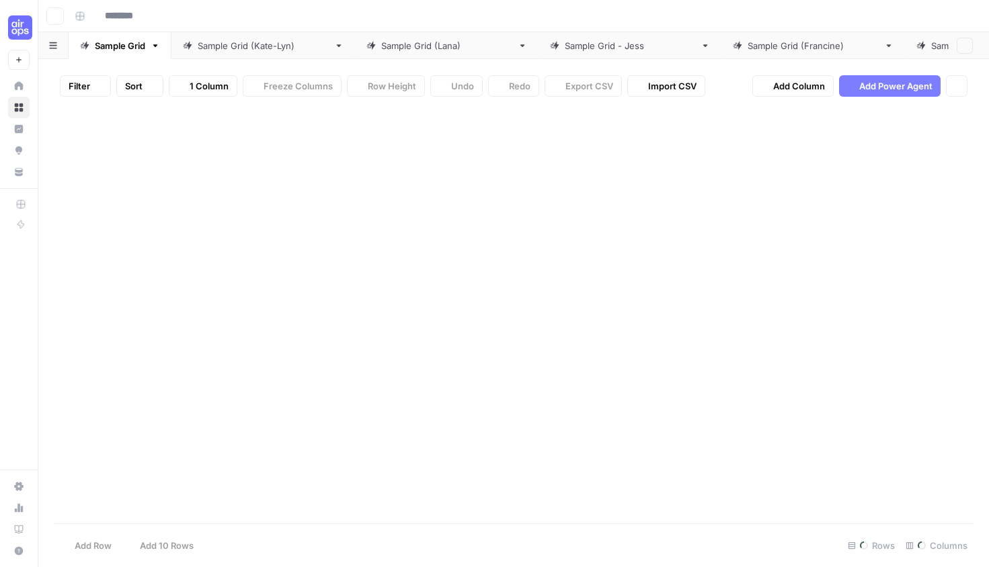
type input "**********"
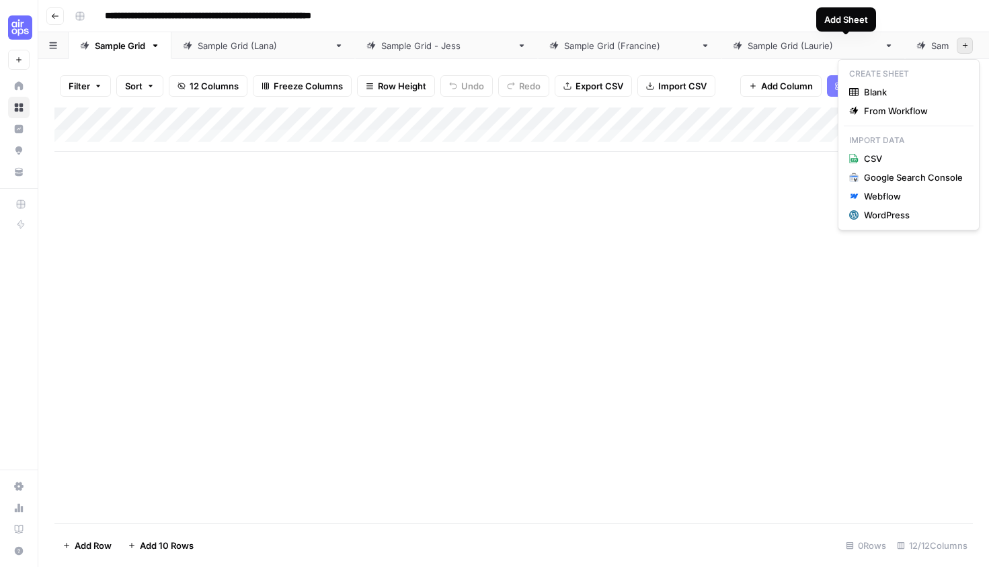
click at [961, 42] on icon "button" at bounding box center [964, 45] width 7 height 7
click at [920, 115] on span "From Workflow" at bounding box center [913, 110] width 99 height 13
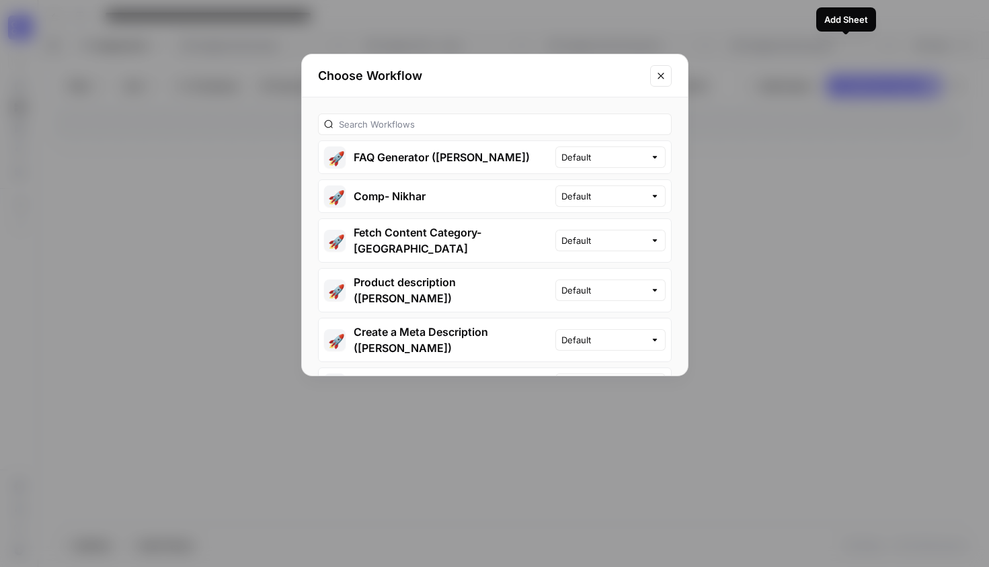
click at [662, 81] on icon "Close modal" at bounding box center [660, 76] width 11 height 11
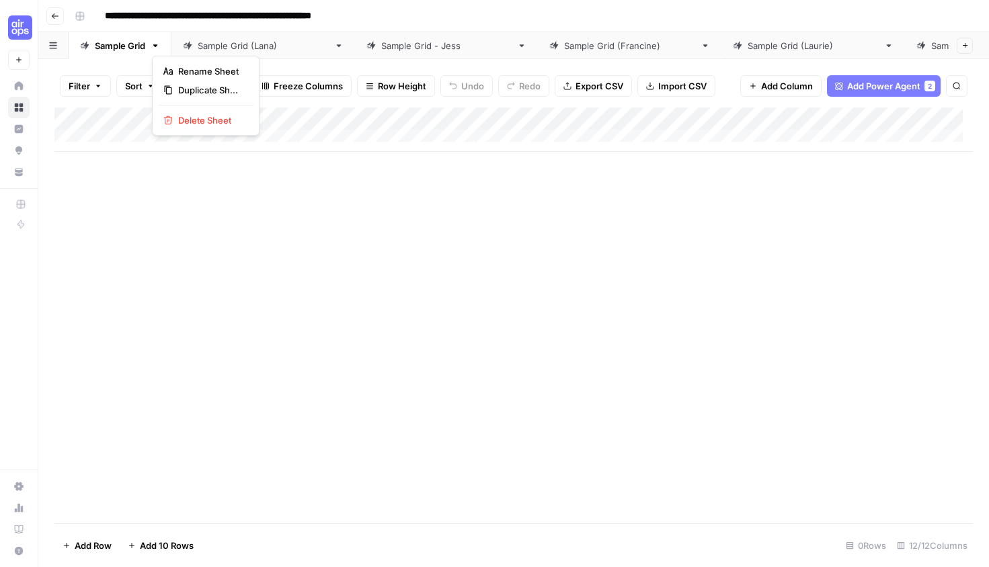
click at [159, 48] on icon "button" at bounding box center [155, 45] width 9 height 9
click at [190, 87] on span "Duplicate Sheet" at bounding box center [210, 89] width 65 height 13
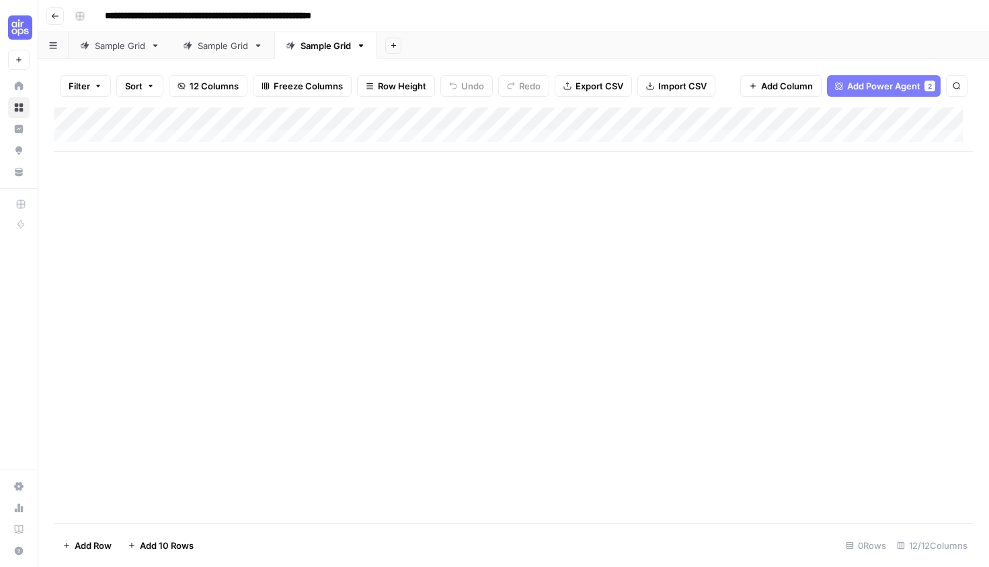
click at [969, 151] on div "Add Column" at bounding box center [513, 130] width 918 height 44
click at [337, 49] on div "Sample Grid" at bounding box center [325, 45] width 50 height 13
click at [337, 46] on div "Sample Grid" at bounding box center [325, 45] width 50 height 13
type input "**********"
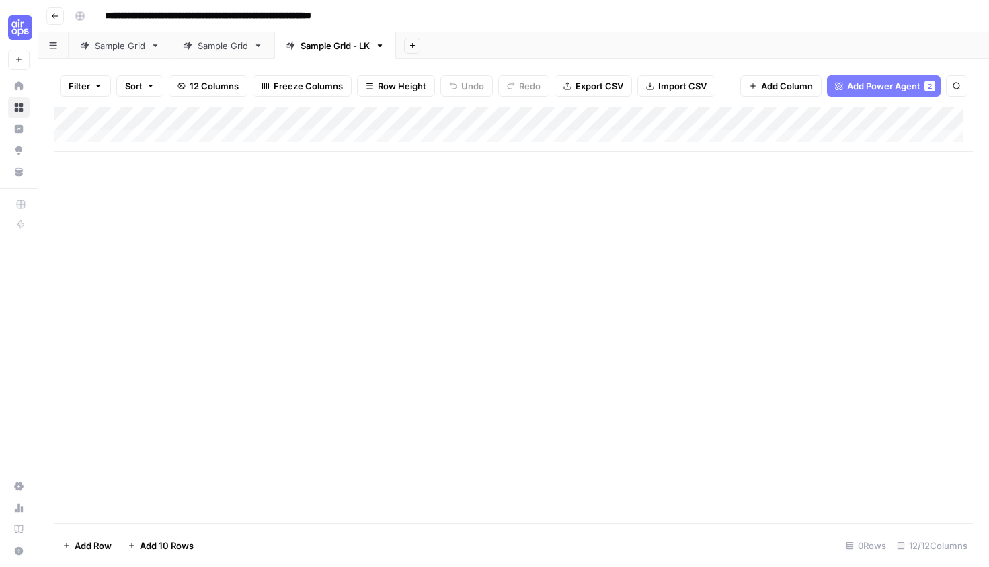
scroll to position [10, 0]
drag, startPoint x: 953, startPoint y: 153, endPoint x: 950, endPoint y: 194, distance: 41.8
click at [950, 194] on div "Add Column" at bounding box center [513, 316] width 918 height 416
click at [186, 136] on div "Add Column" at bounding box center [513, 130] width 918 height 44
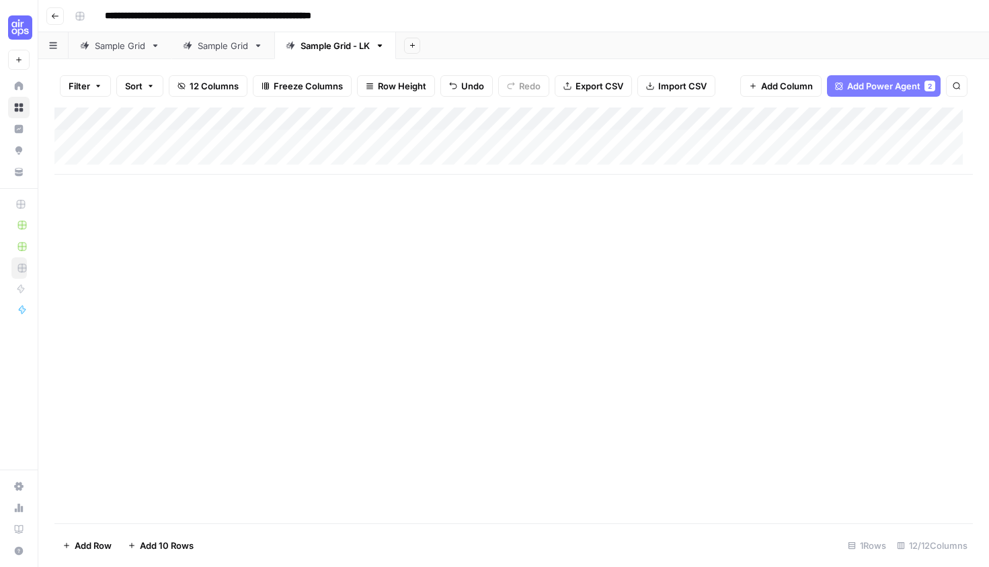
drag, startPoint x: 46, startPoint y: 172, endPoint x: 60, endPoint y: 212, distance: 42.1
click at [60, 212] on div "Filter Sort 12 Columns Freeze Columns Row Height Undo Redo Export CSV Import CS…" at bounding box center [513, 313] width 950 height 508
click at [141, 140] on div "Add Column" at bounding box center [513, 141] width 918 height 67
click at [379, 114] on div "Add Column" at bounding box center [513, 141] width 918 height 67
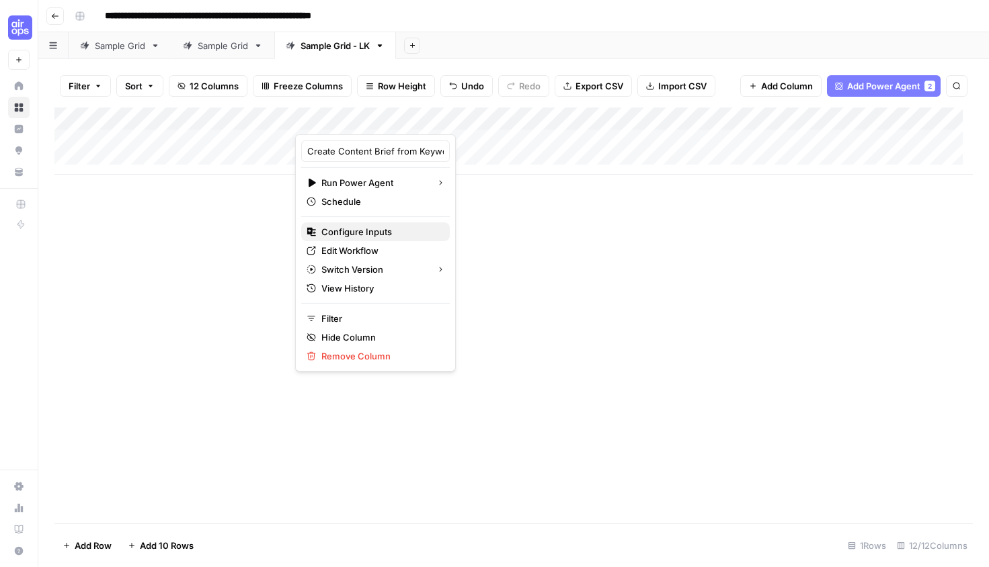
click at [364, 225] on span "Configure Inputs" at bounding box center [380, 231] width 118 height 13
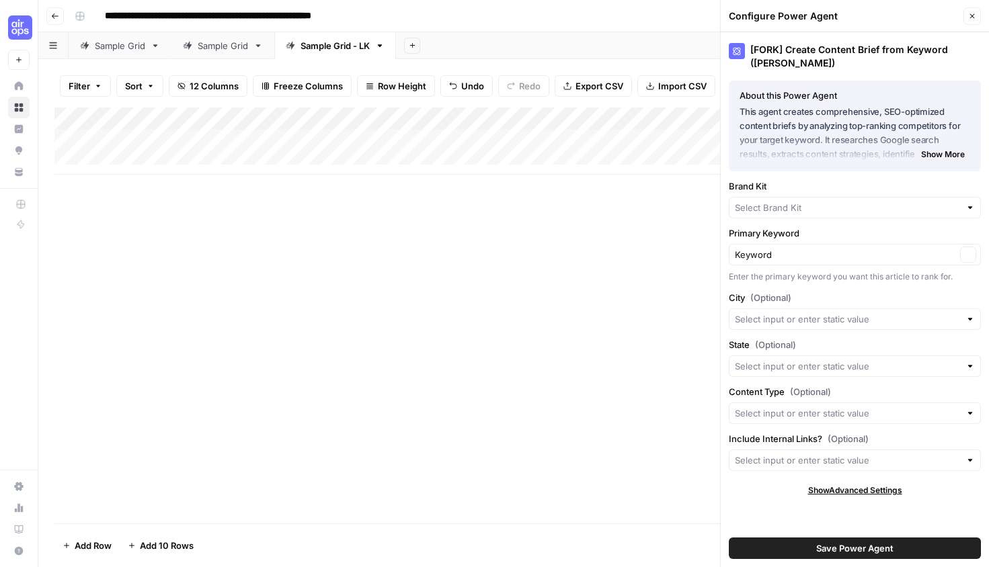
type input "AirOps"
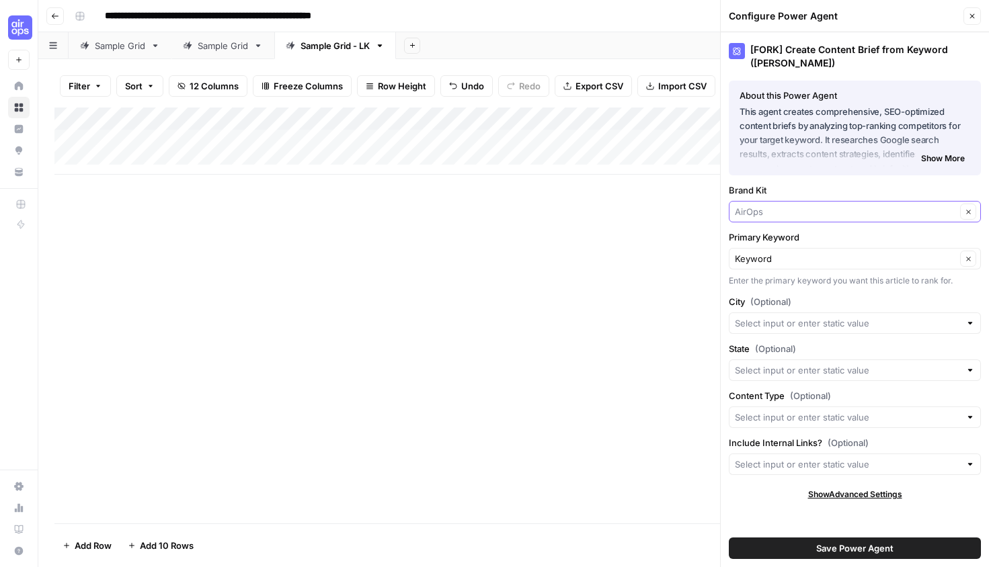
click at [858, 213] on input "Brand Kit" at bounding box center [845, 211] width 221 height 13
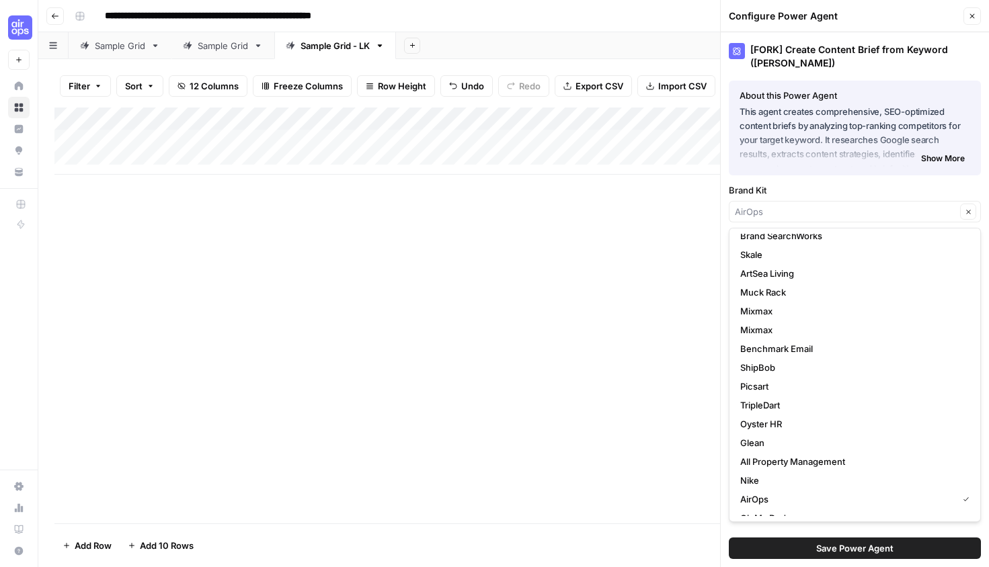
scroll to position [42, 0]
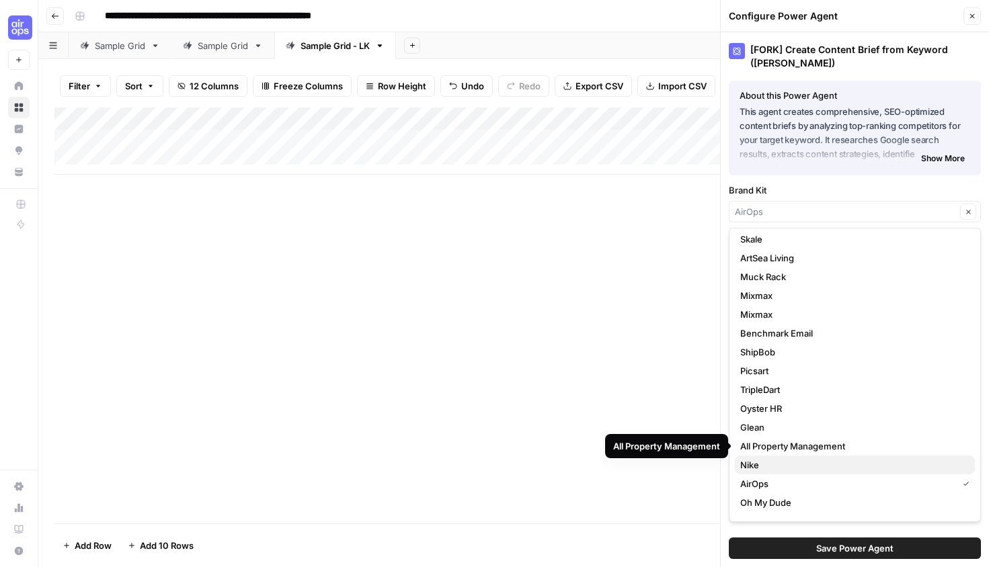
click at [784, 462] on span "Nike" at bounding box center [852, 464] width 224 height 13
type input "Nike"
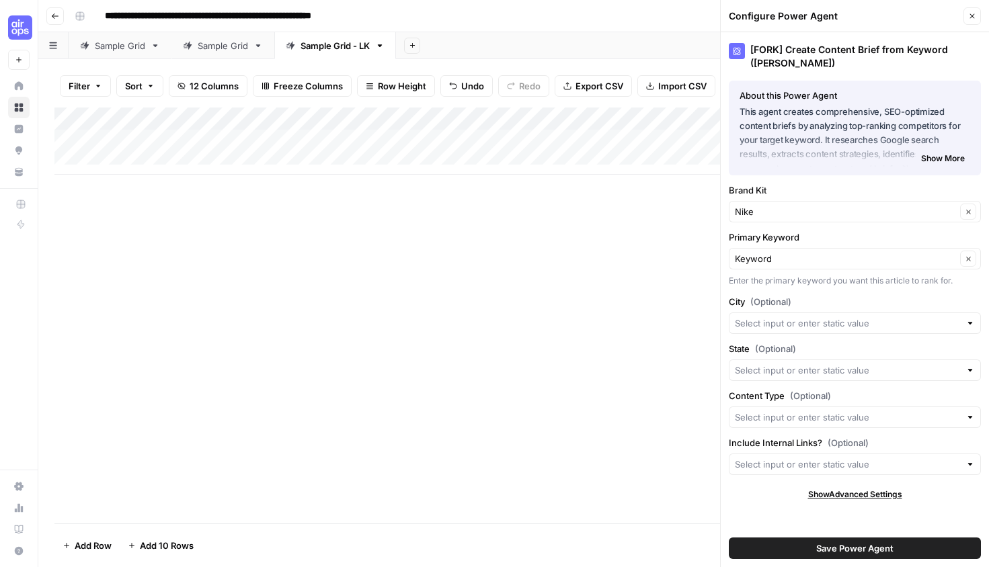
click at [808, 546] on button "Save Power Agent" at bounding box center [855, 549] width 252 height 22
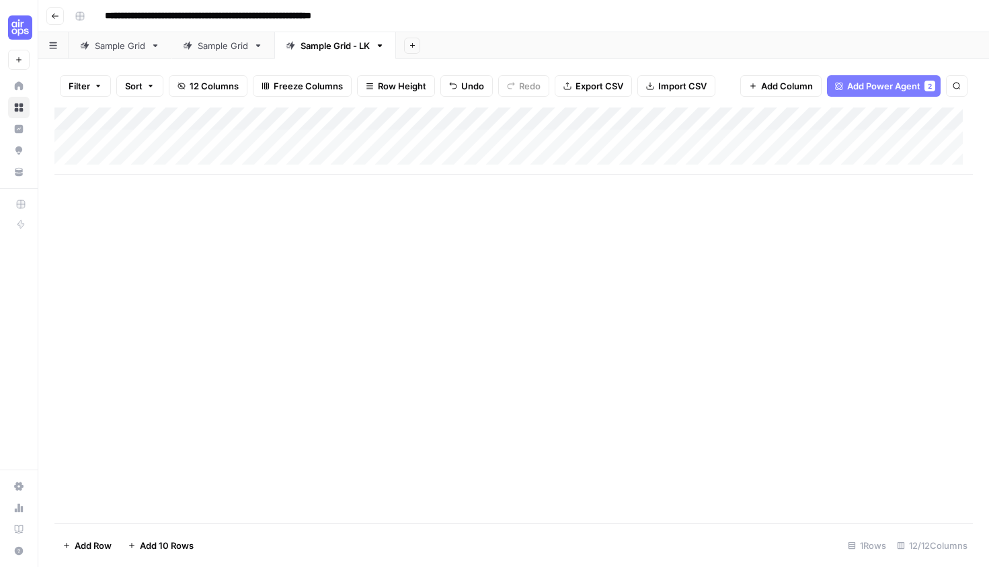
click at [153, 141] on div "Add Column" at bounding box center [513, 141] width 918 height 67
click at [155, 138] on div "Add Column" at bounding box center [513, 141] width 918 height 67
type textarea "**********"
click at [413, 140] on div "Add Column" at bounding box center [513, 141] width 918 height 67
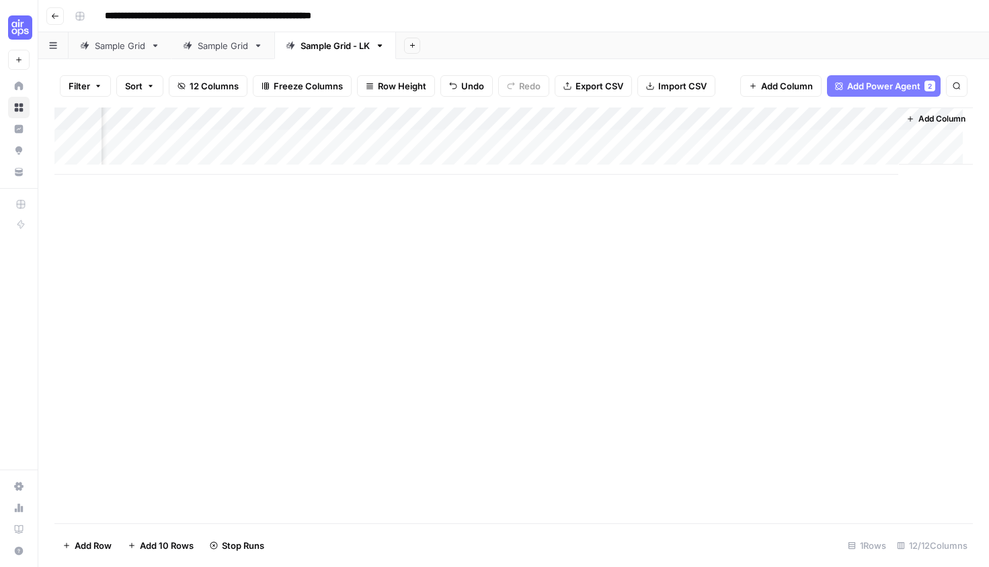
click at [751, 118] on div "Add Column" at bounding box center [513, 141] width 918 height 67
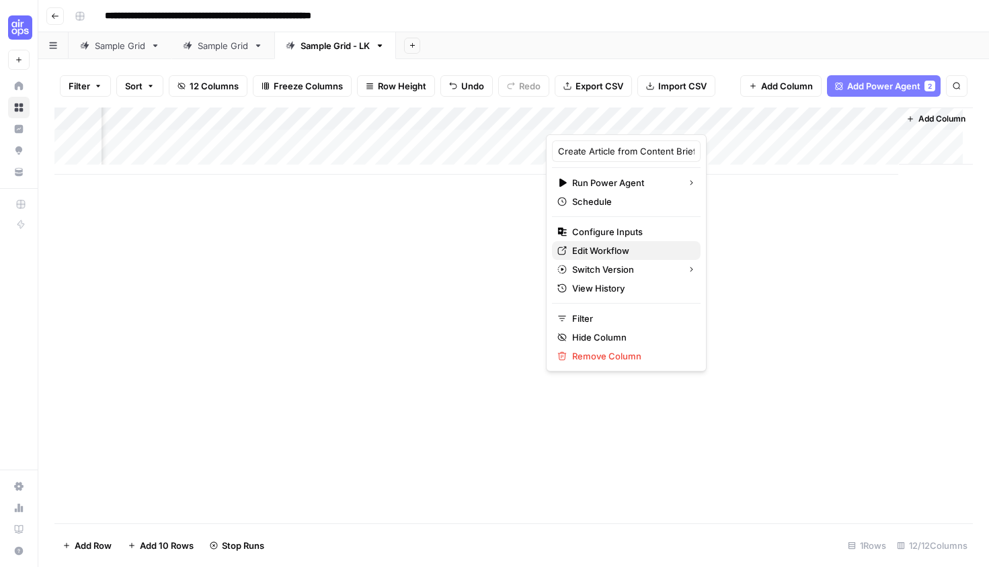
click at [628, 247] on span "Edit Workflow" at bounding box center [631, 250] width 118 height 13
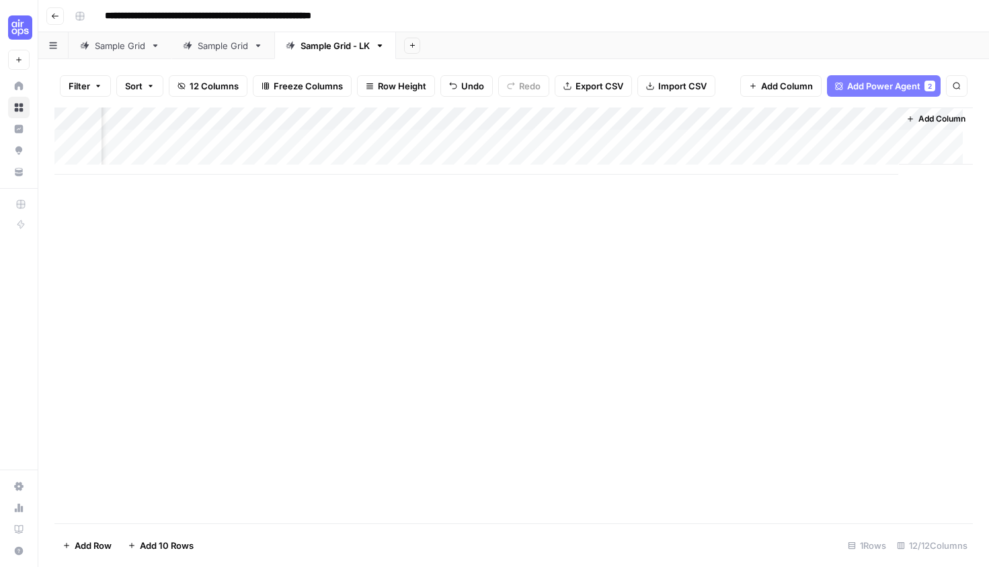
type input "**********"
